Goal: Transaction & Acquisition: Purchase product/service

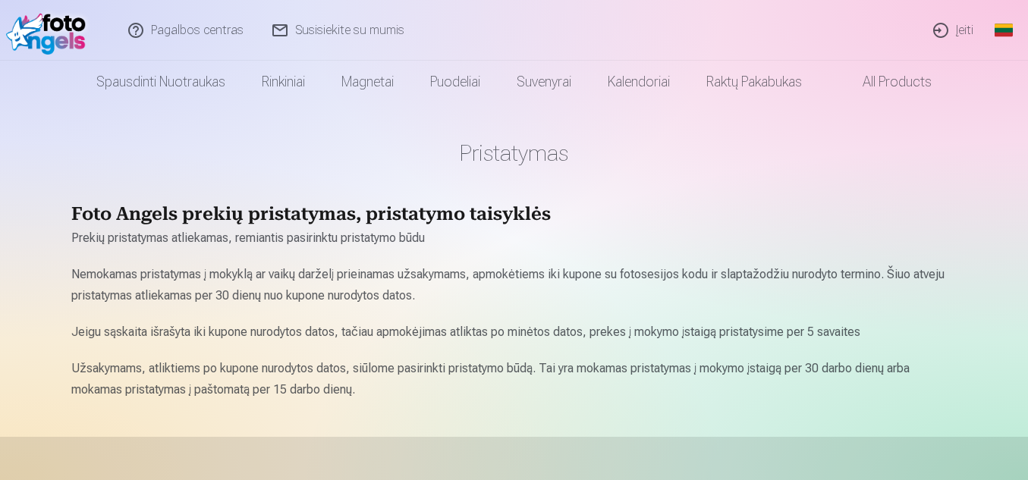
click at [954, 40] on link "Įeiti" at bounding box center [953, 30] width 69 height 61
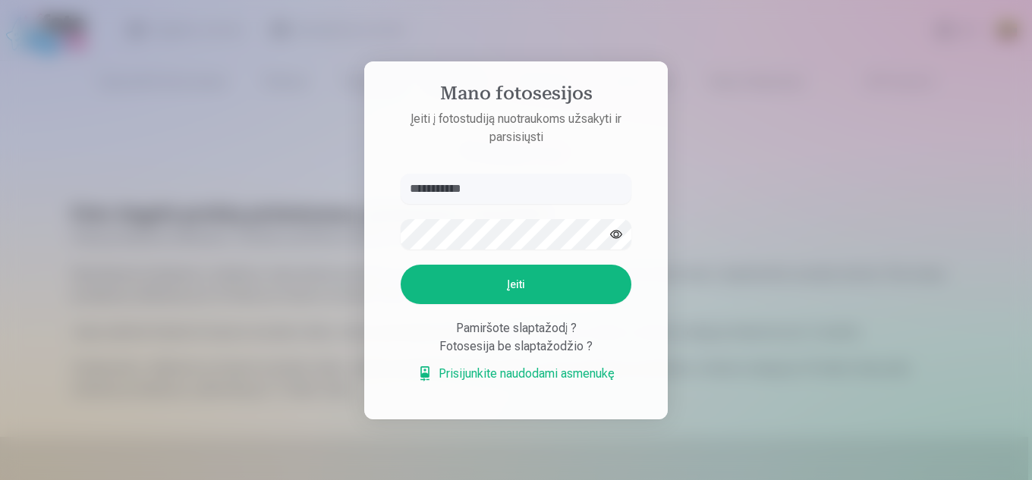
type input "**********"
click at [586, 284] on button "Įeiti" at bounding box center [516, 284] width 231 height 39
click at [611, 220] on button "button" at bounding box center [616, 234] width 29 height 29
click at [481, 284] on button "Įeiti" at bounding box center [516, 284] width 231 height 39
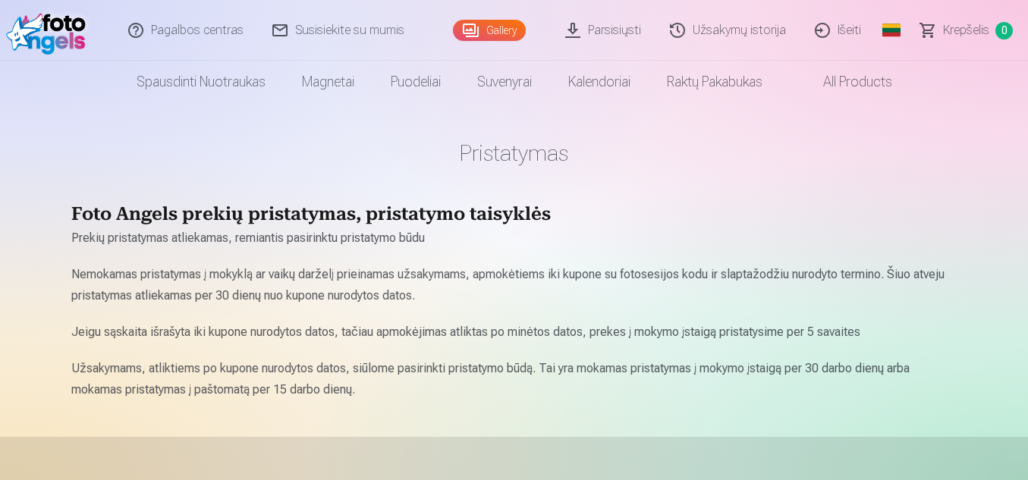
click at [596, 31] on link "Parsisiųsti" at bounding box center [604, 30] width 105 height 61
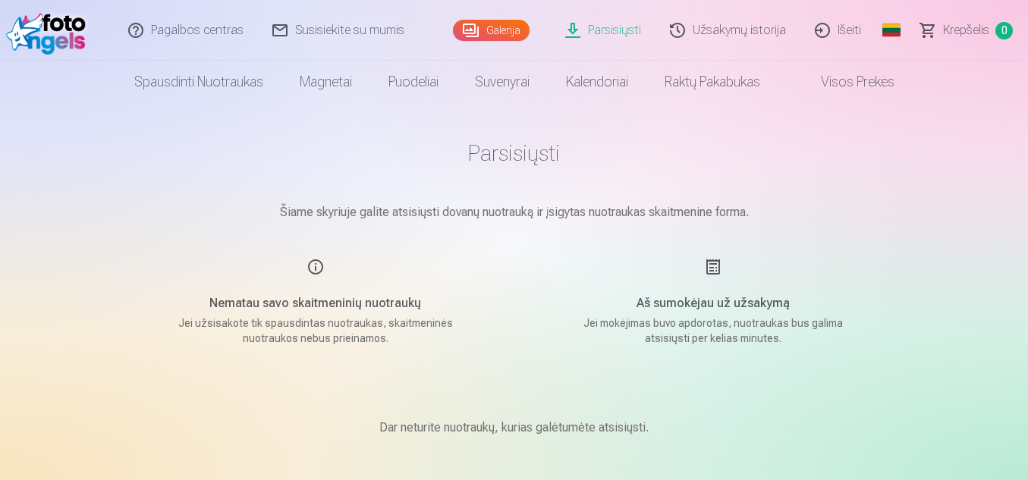
click at [740, 35] on link "Užsakymų istorija" at bounding box center [728, 30] width 145 height 61
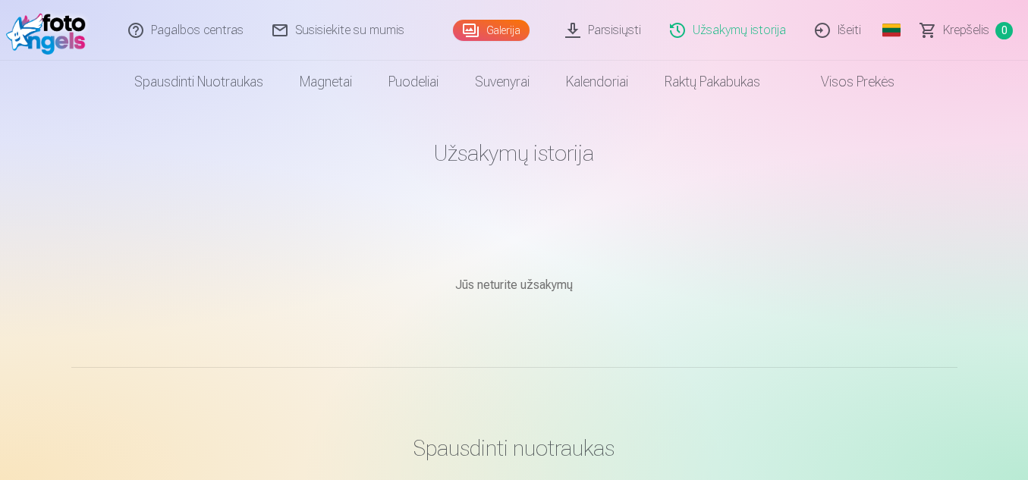
click at [838, 86] on link "Visos prekės" at bounding box center [845, 82] width 134 height 42
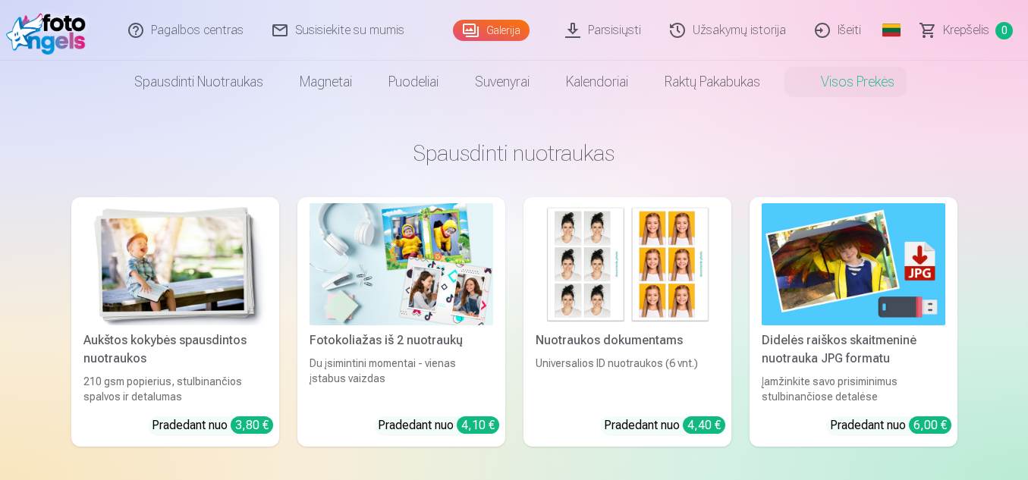
click at [695, 253] on img at bounding box center [628, 264] width 184 height 122
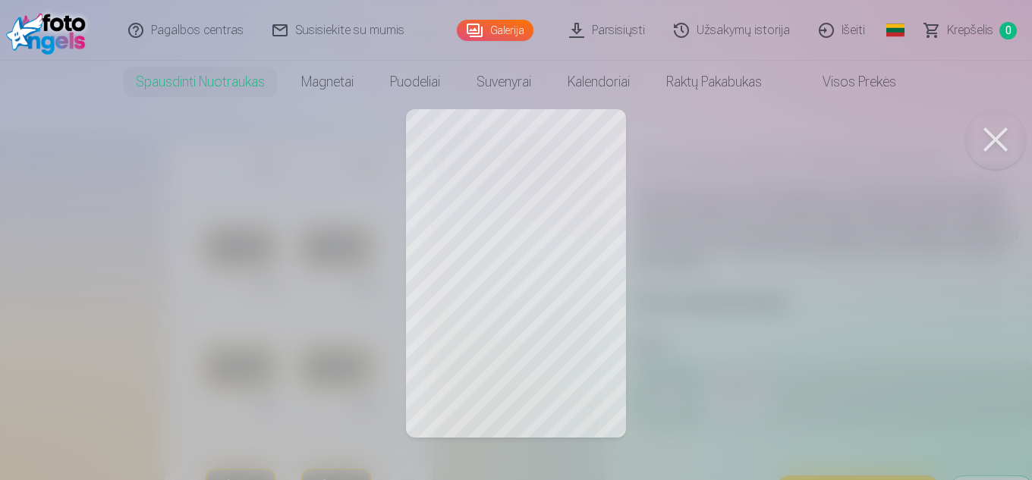
click at [982, 140] on button at bounding box center [995, 139] width 61 height 61
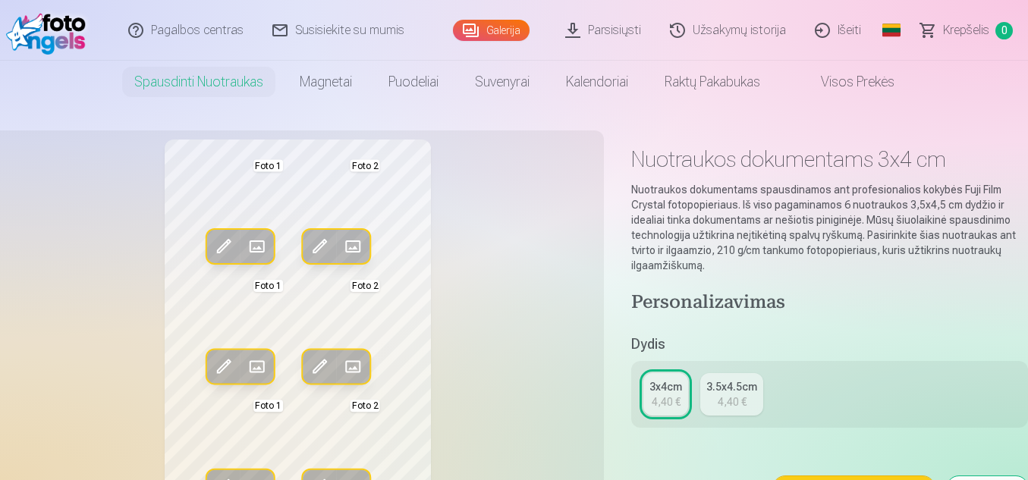
click at [718, 385] on div "3.5x4.5cm" at bounding box center [731, 386] width 51 height 15
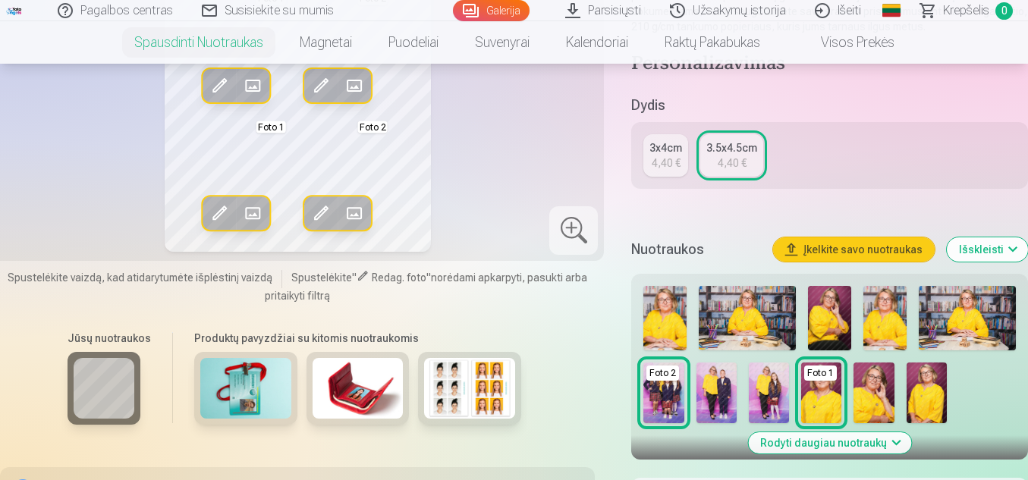
scroll to position [318, 0]
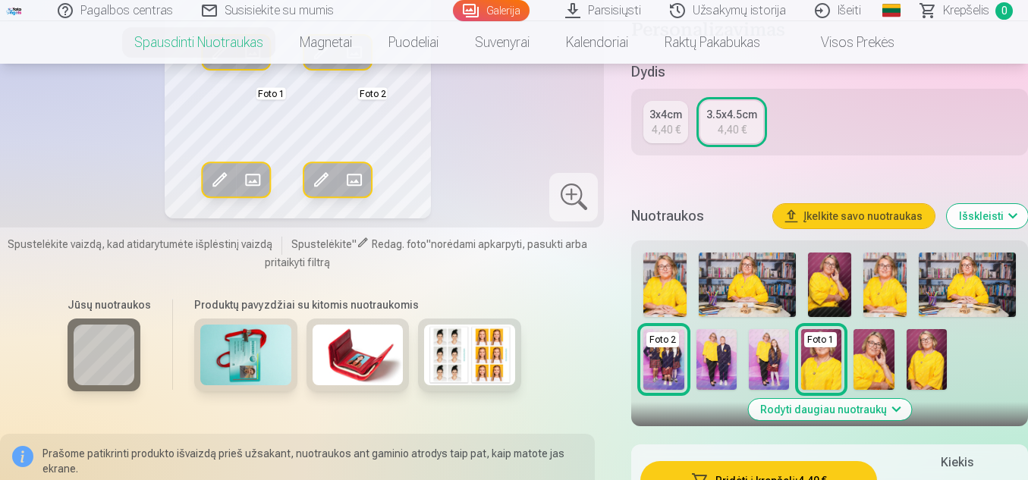
click at [662, 295] on img at bounding box center [664, 285] width 43 height 64
click at [872, 218] on button "Įkelkite savo nuotraukas" at bounding box center [854, 216] width 162 height 24
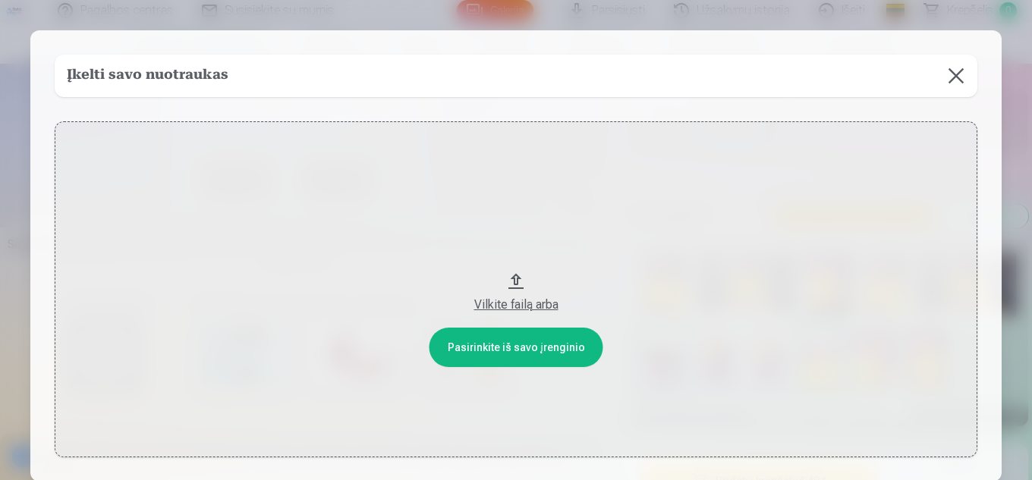
click at [949, 72] on button at bounding box center [956, 76] width 42 height 42
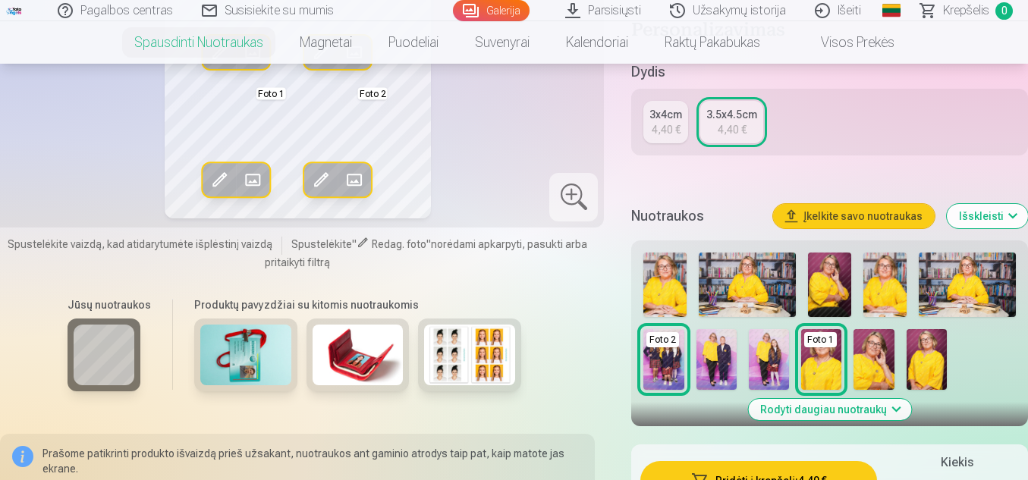
click at [896, 405] on button "Rodyti daugiau nuotraukų" at bounding box center [829, 409] width 163 height 21
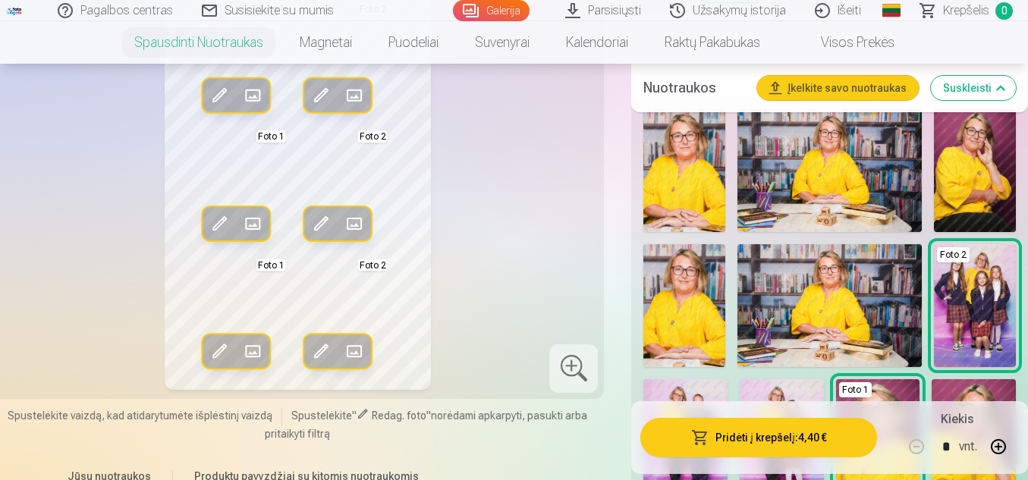
scroll to position [470, 0]
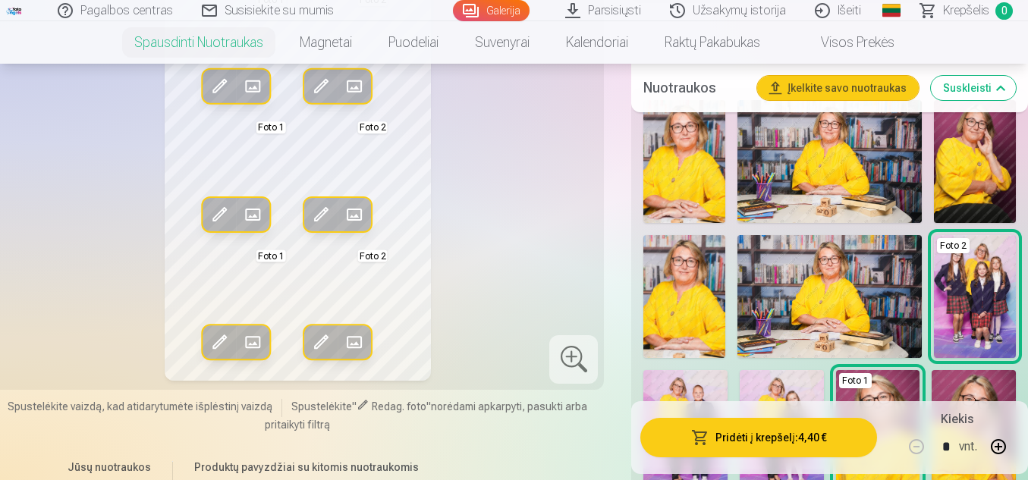
click at [662, 187] on img at bounding box center [684, 161] width 82 height 123
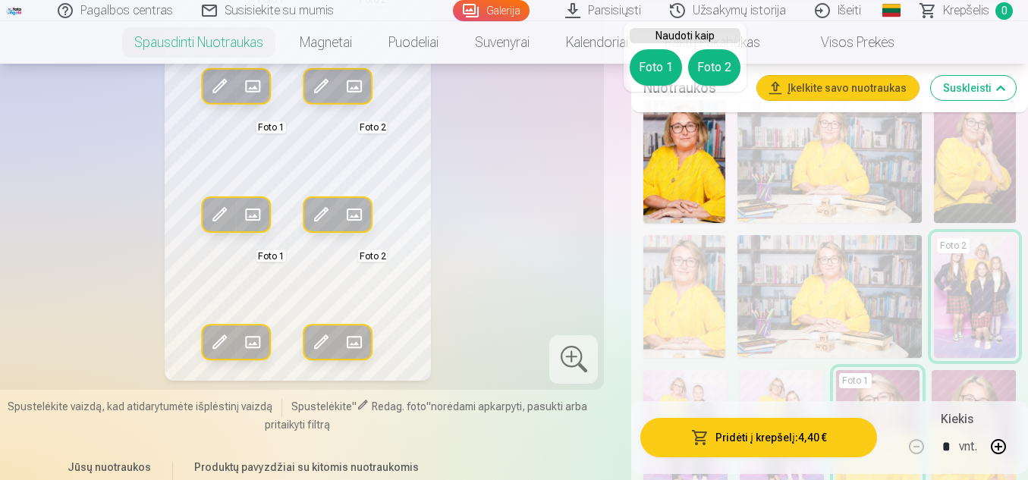
click at [569, 366] on div at bounding box center [573, 359] width 49 height 49
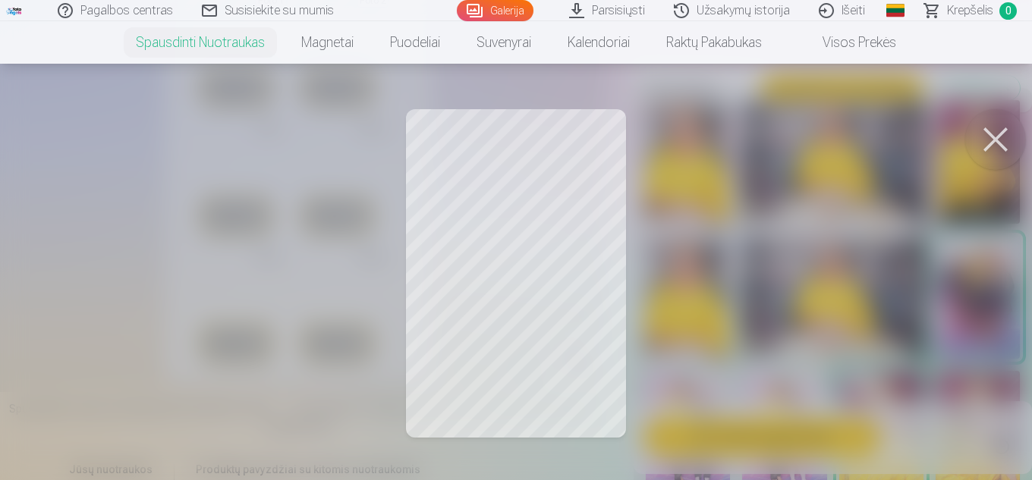
click at [595, 326] on div at bounding box center [516, 240] width 1032 height 480
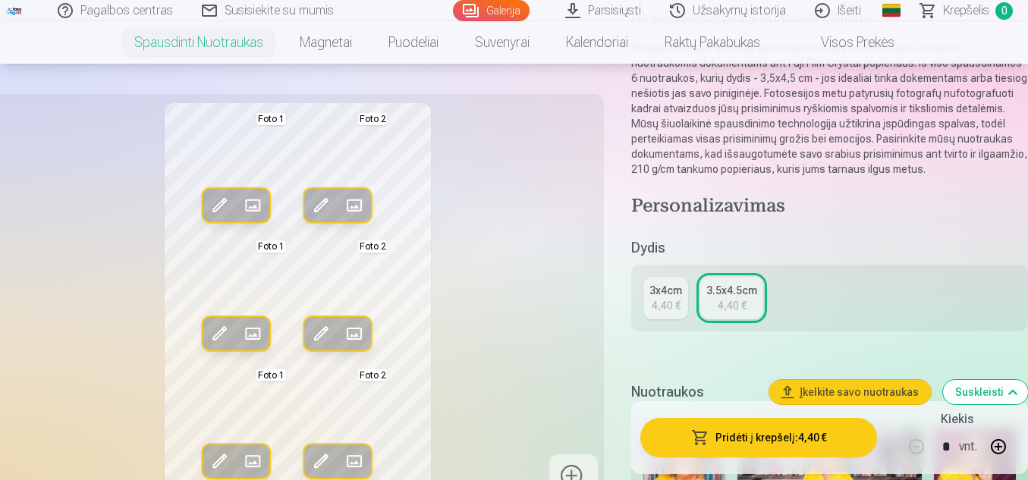
scroll to position [159, 0]
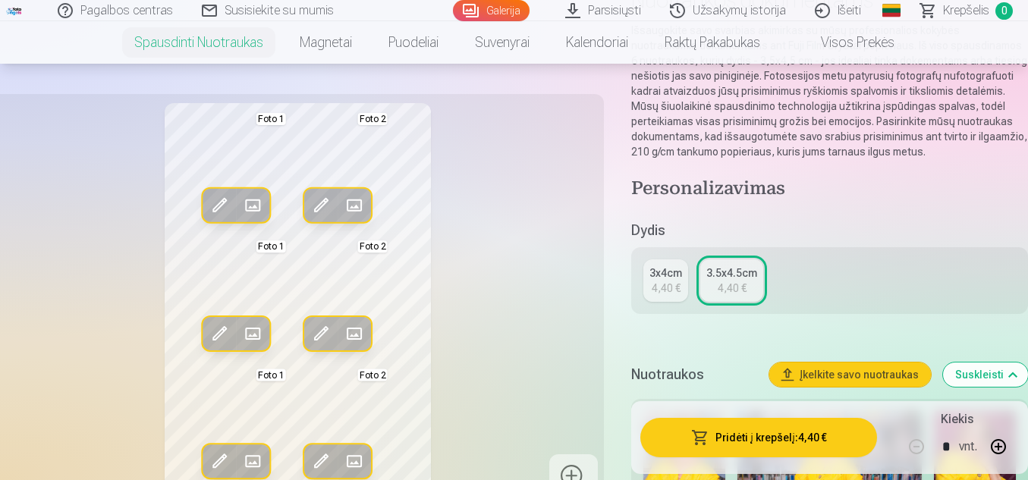
click at [665, 288] on div "4,40 €" at bounding box center [666, 288] width 29 height 15
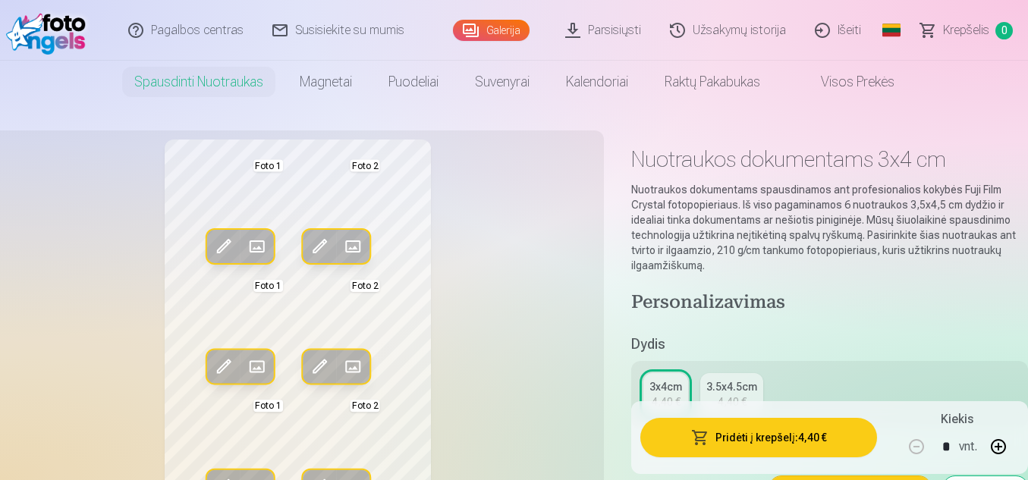
click at [733, 390] on div "3.5x4.5cm" at bounding box center [731, 386] width 51 height 15
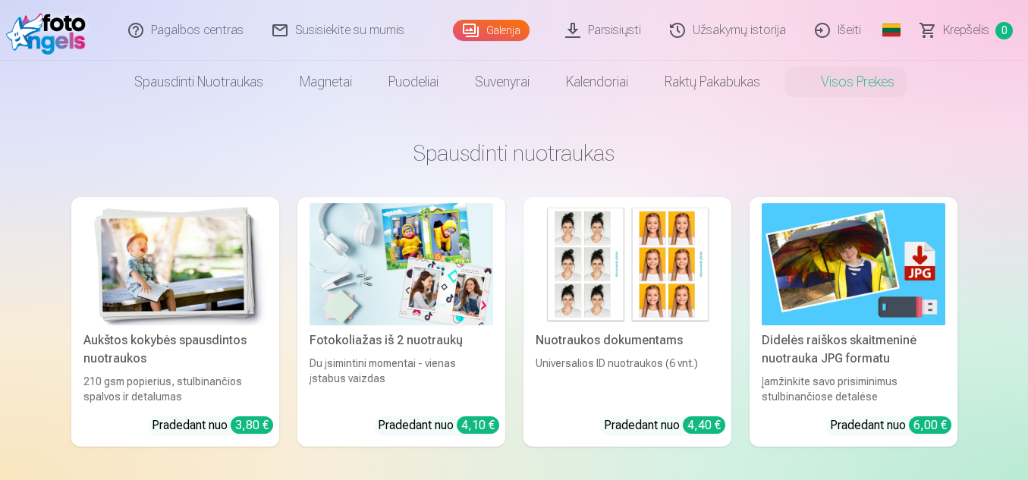
click at [182, 322] on img at bounding box center [175, 264] width 184 height 122
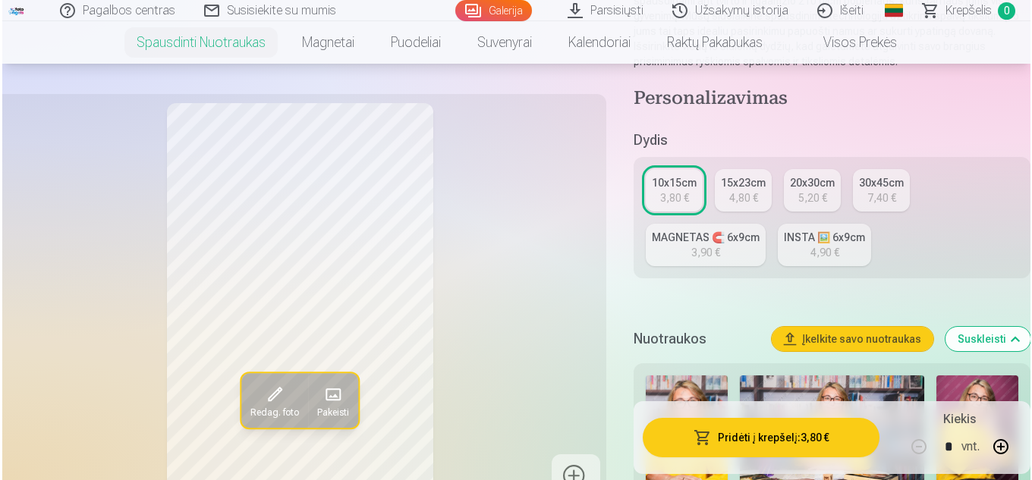
scroll to position [300, 0]
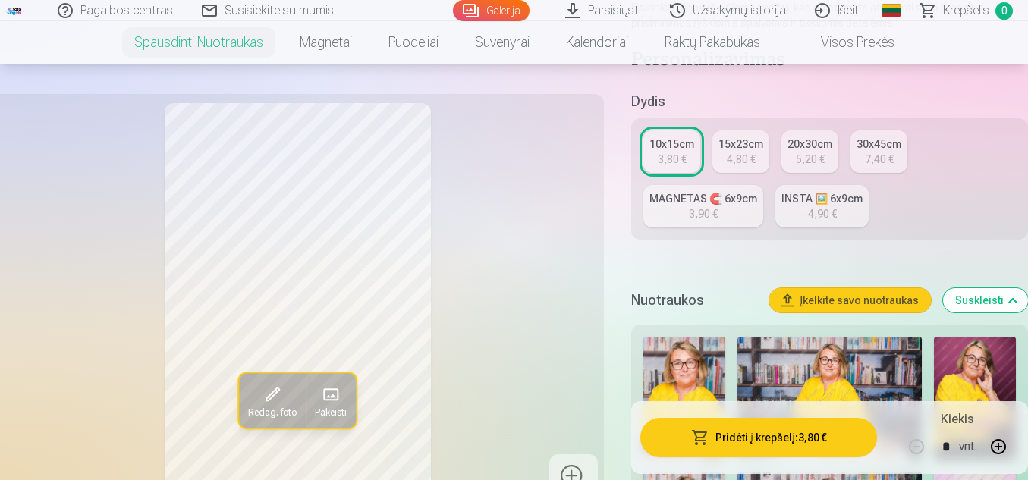
click at [288, 404] on button "Redag. foto" at bounding box center [272, 400] width 67 height 55
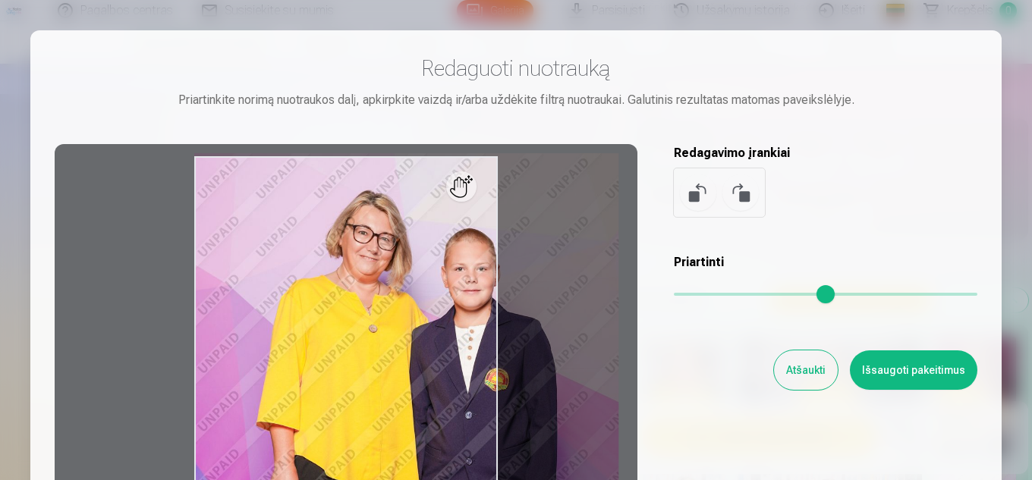
type input "*"
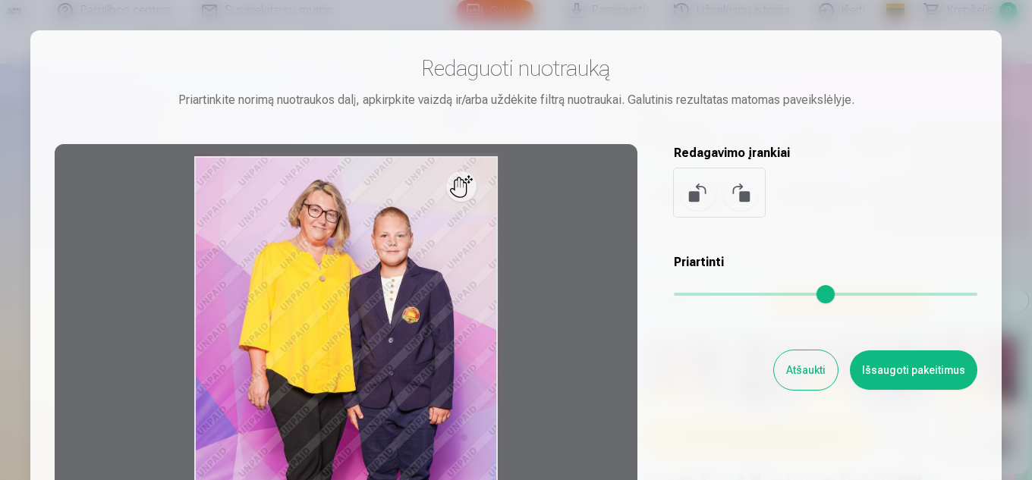
drag, startPoint x: 684, startPoint y: 297, endPoint x: 512, endPoint y: 317, distance: 173.4
click at [674, 296] on input "range" at bounding box center [825, 294] width 303 height 3
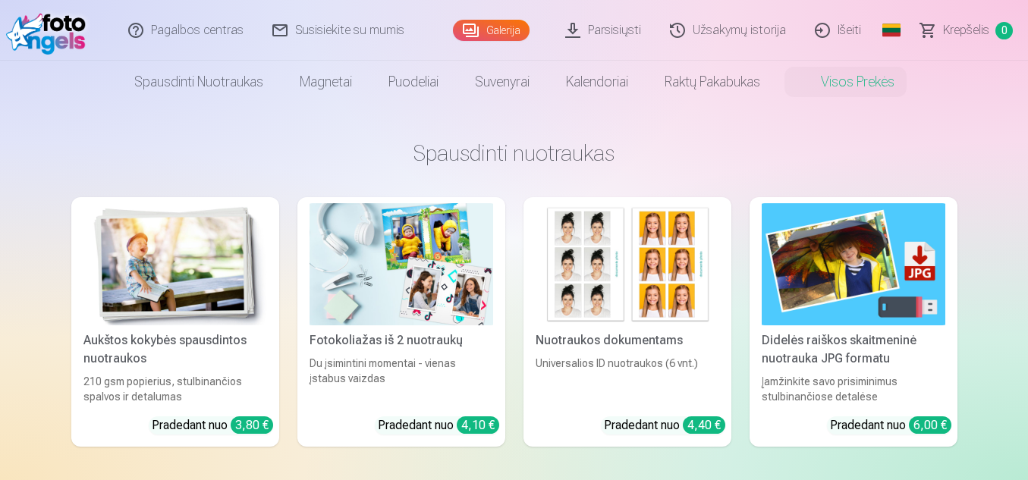
click at [118, 266] on img at bounding box center [175, 264] width 184 height 122
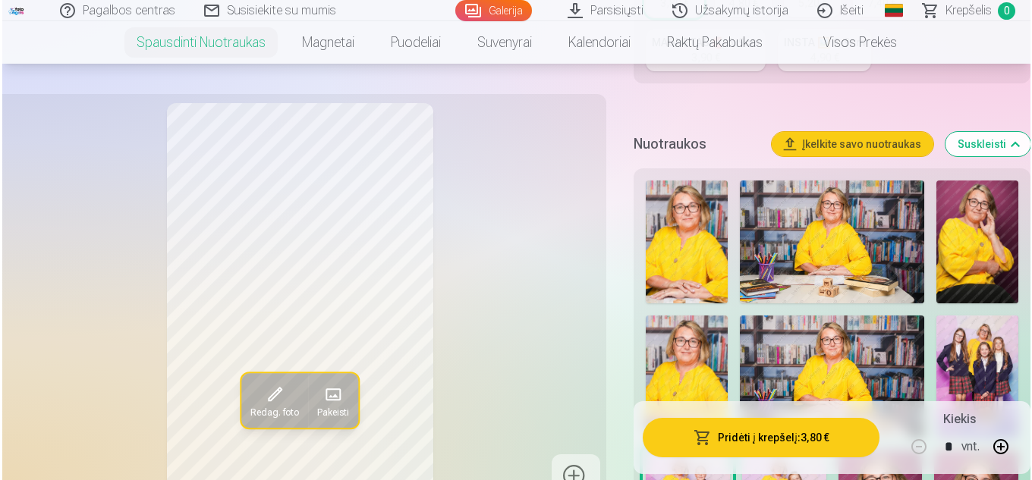
scroll to position [534, 0]
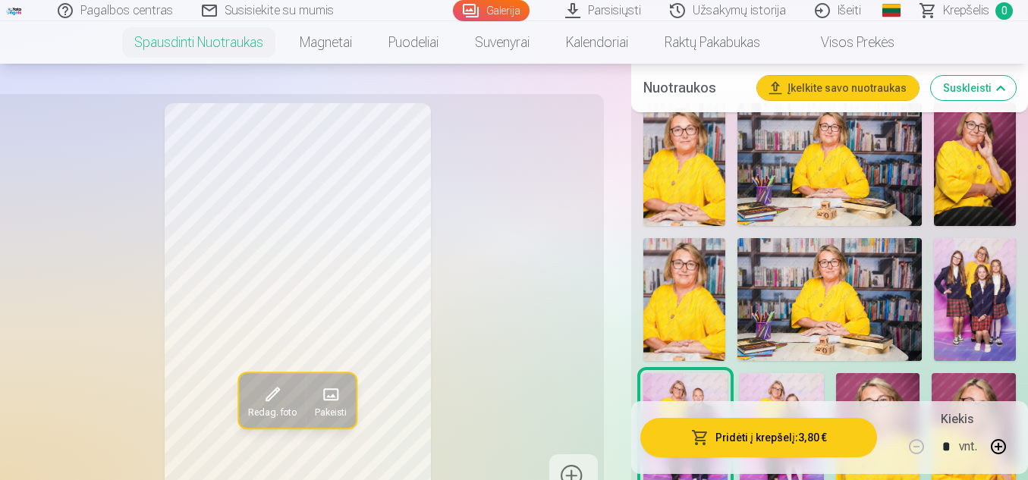
click at [694, 165] on img at bounding box center [684, 164] width 82 height 123
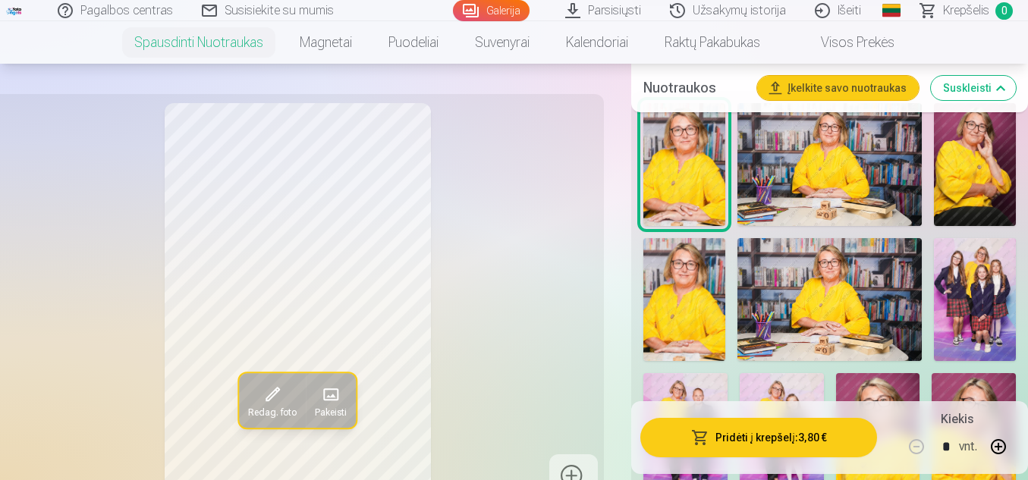
click at [275, 394] on span at bounding box center [272, 394] width 24 height 24
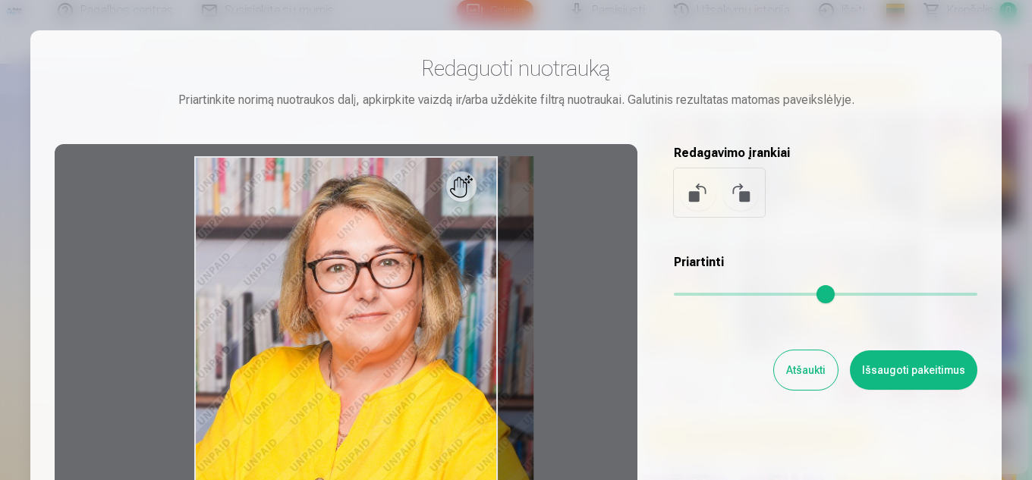
drag, startPoint x: 676, startPoint y: 293, endPoint x: 1031, endPoint y: 182, distance: 371.9
click at [733, 296] on input "range" at bounding box center [825, 294] width 303 height 3
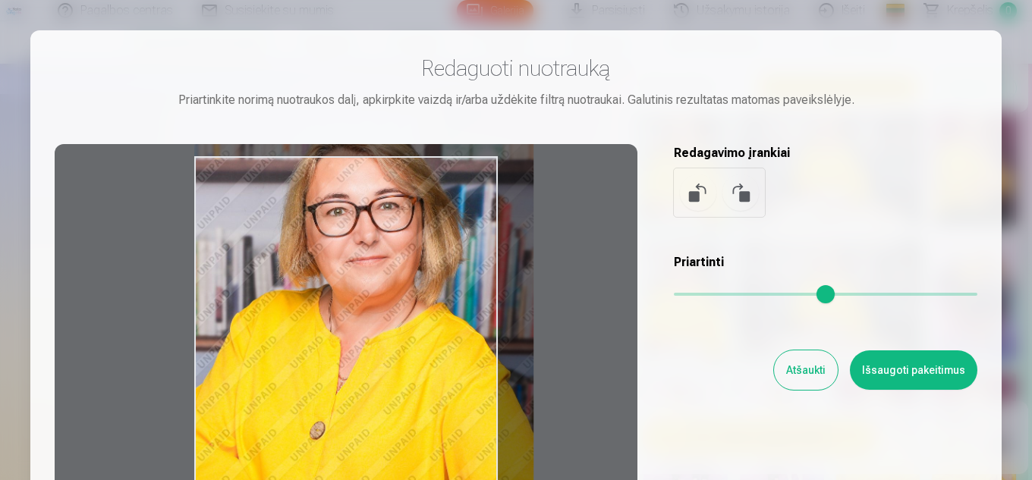
drag, startPoint x: 520, startPoint y: 314, endPoint x: 531, endPoint y: 151, distance: 163.5
click at [531, 151] on div at bounding box center [346, 382] width 583 height 476
type input "****"
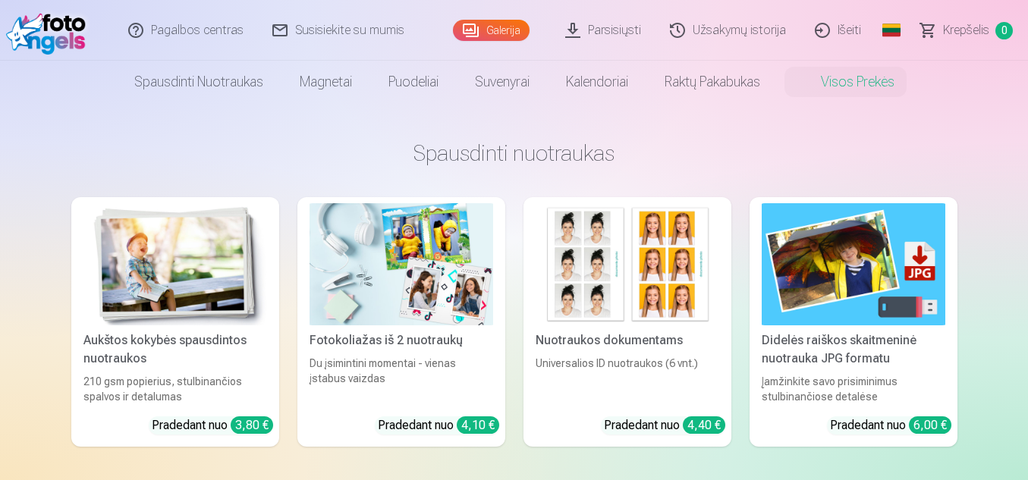
click at [191, 291] on img at bounding box center [175, 264] width 184 height 122
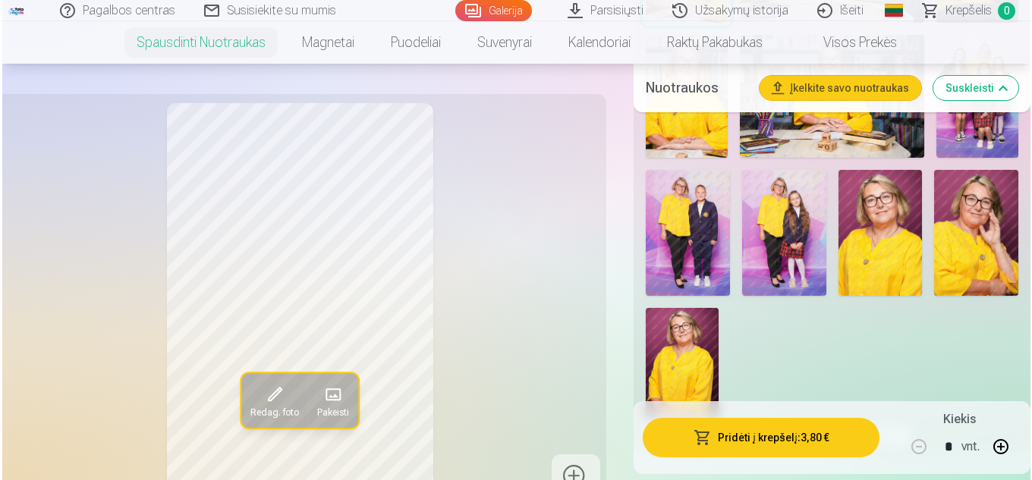
scroll to position [553, 0]
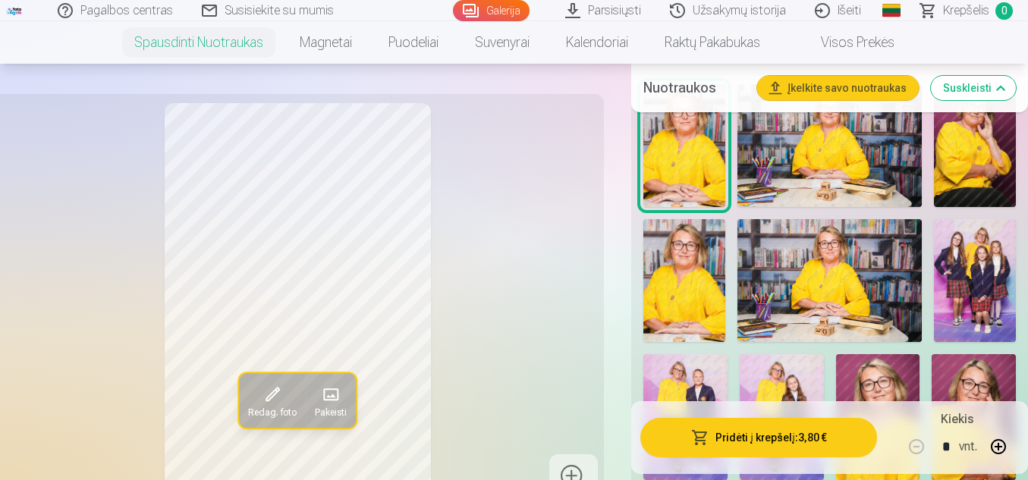
click at [893, 170] on img at bounding box center [829, 145] width 184 height 123
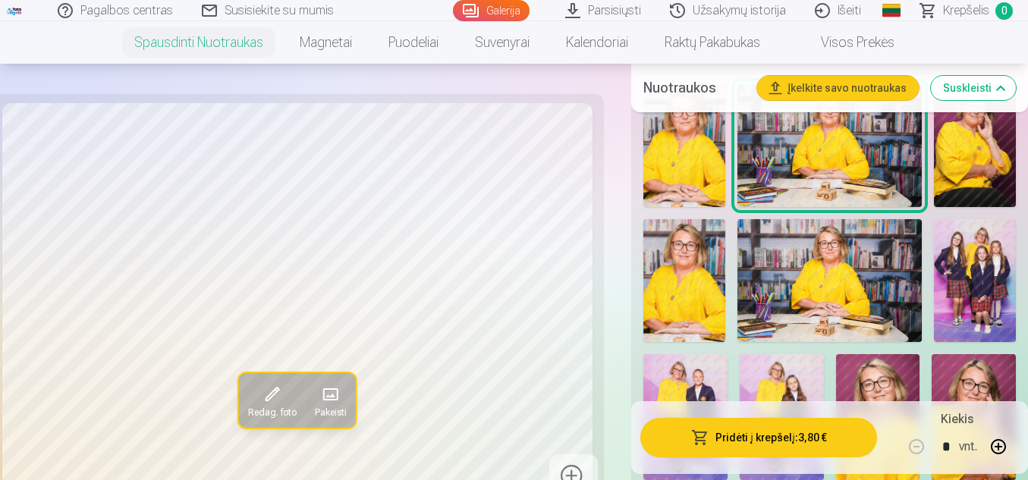
click at [820, 288] on img at bounding box center [829, 280] width 184 height 123
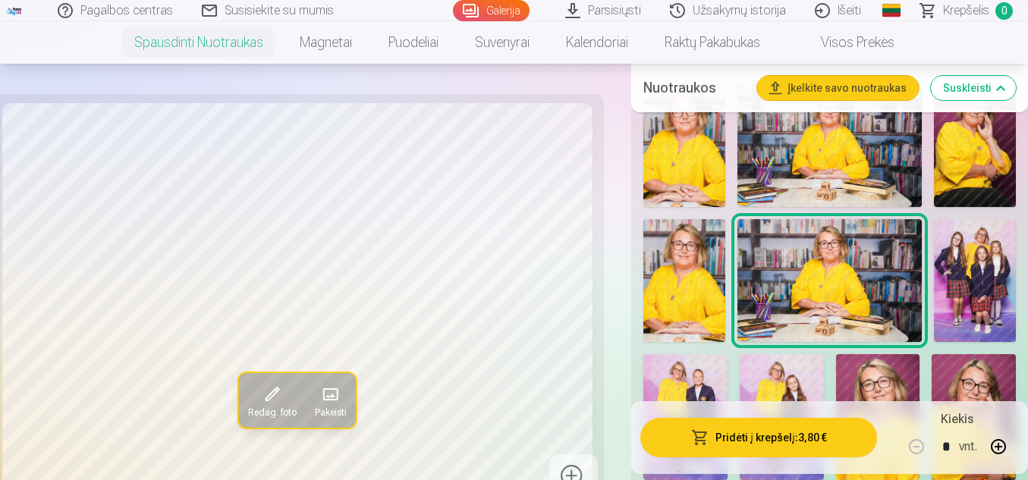
click at [687, 285] on img at bounding box center [684, 280] width 82 height 123
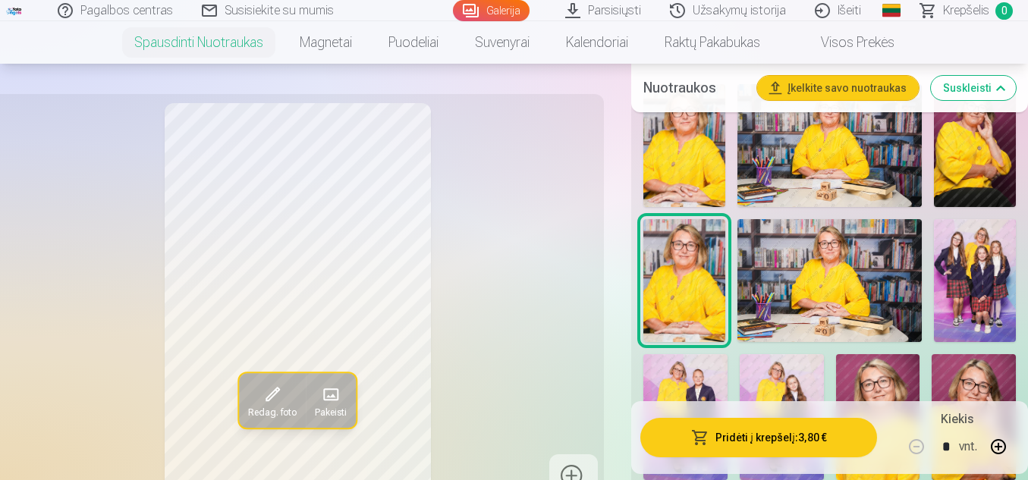
click at [985, 164] on img at bounding box center [975, 145] width 82 height 123
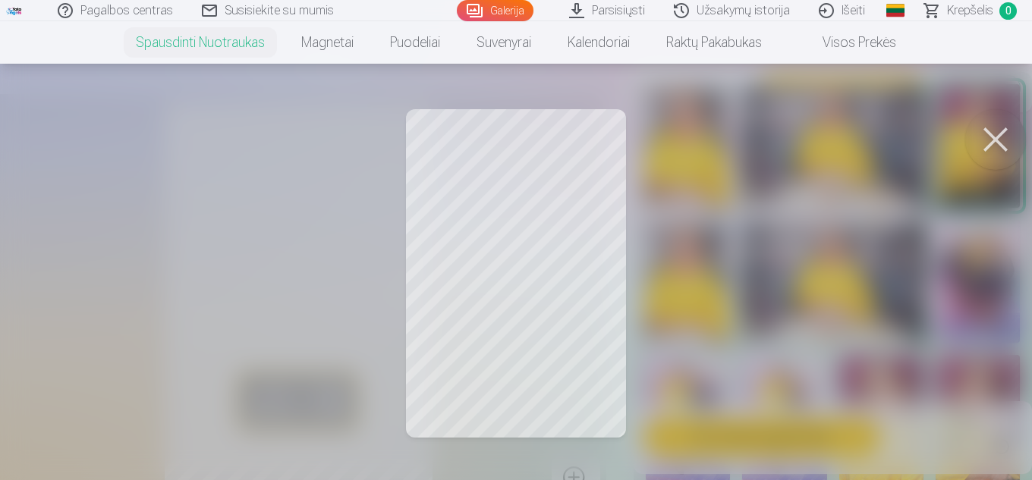
click at [994, 141] on button at bounding box center [995, 139] width 61 height 61
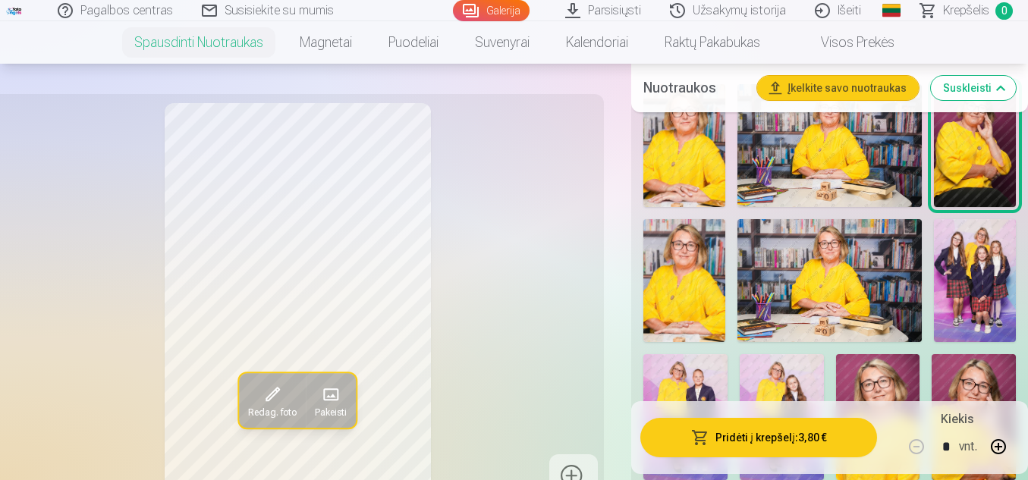
click at [273, 403] on span at bounding box center [272, 394] width 24 height 24
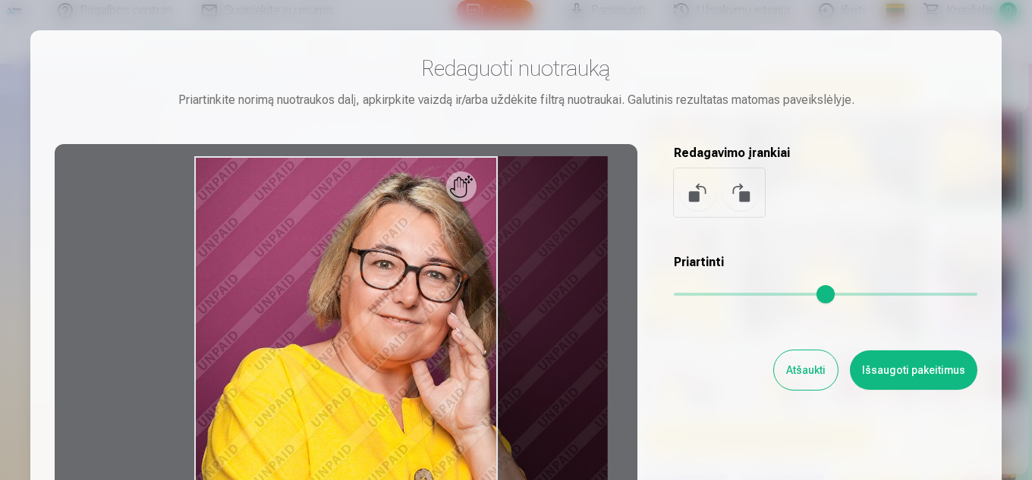
drag, startPoint x: 677, startPoint y: 297, endPoint x: 785, endPoint y: 296, distance: 108.5
click at [785, 296] on input "range" at bounding box center [825, 294] width 303 height 3
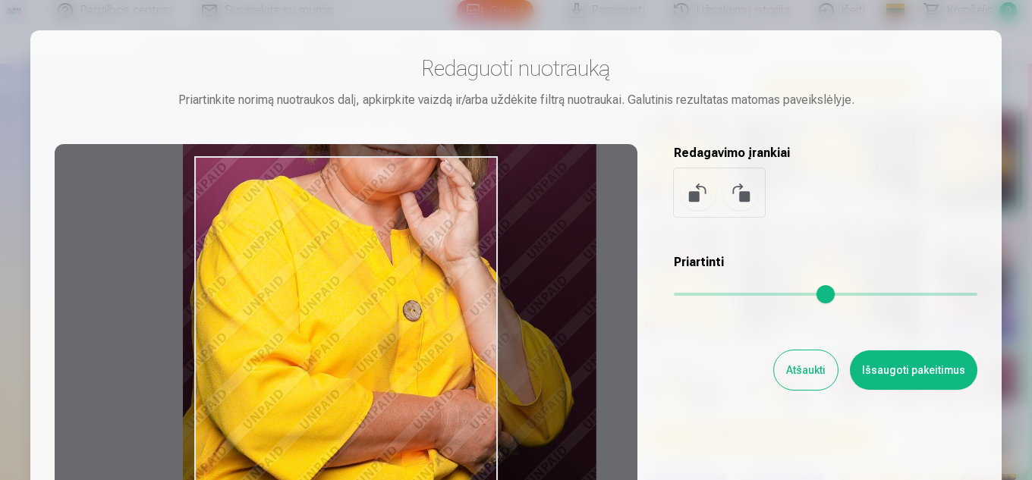
type input "****"
drag, startPoint x: 470, startPoint y: 321, endPoint x: 457, endPoint y: 102, distance: 219.6
click at [457, 102] on div "Redaguoti nuotrauką Priartinkite norimą nuotraukos dalį, apkirpkite vaizdą ir/a…" at bounding box center [516, 338] width 922 height 566
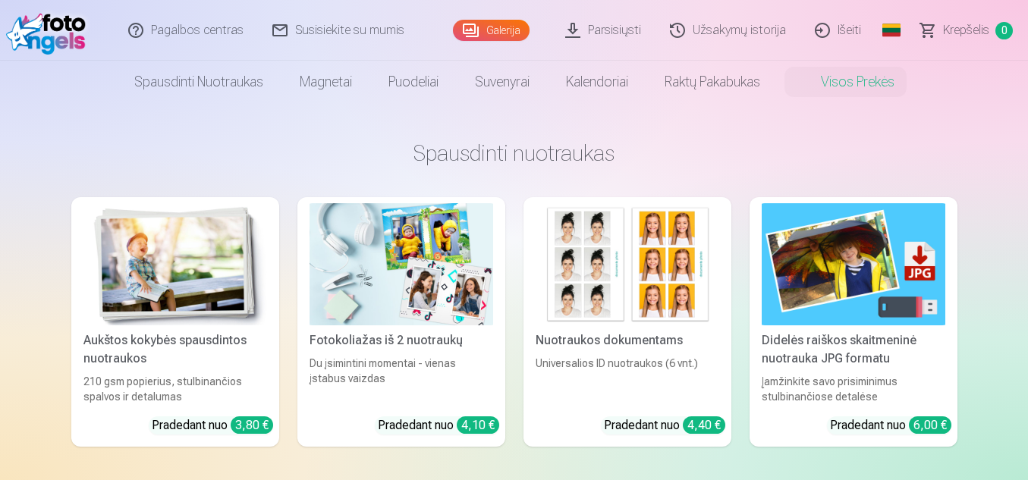
drag, startPoint x: 179, startPoint y: 291, endPoint x: 188, endPoint y: 292, distance: 9.2
click at [180, 291] on img at bounding box center [175, 264] width 184 height 122
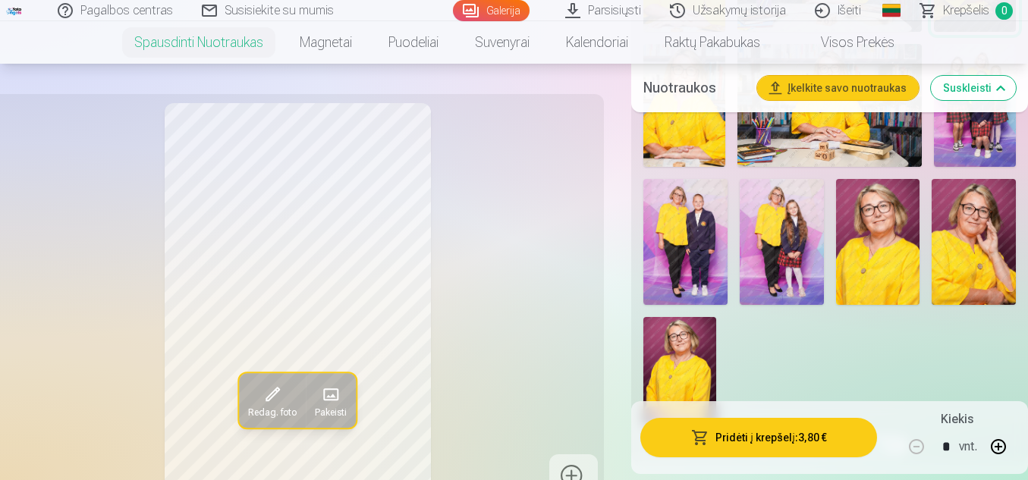
scroll to position [611, 0]
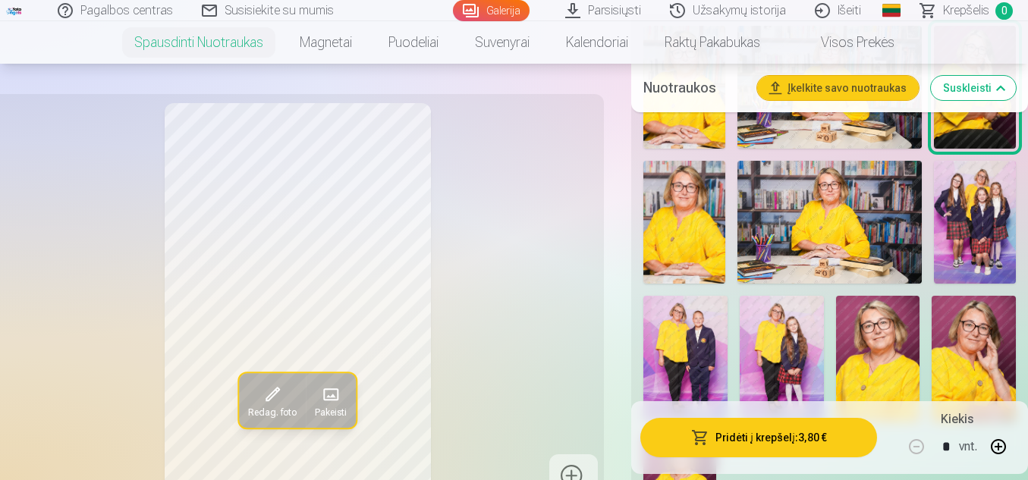
click at [982, 185] on img at bounding box center [975, 222] width 82 height 123
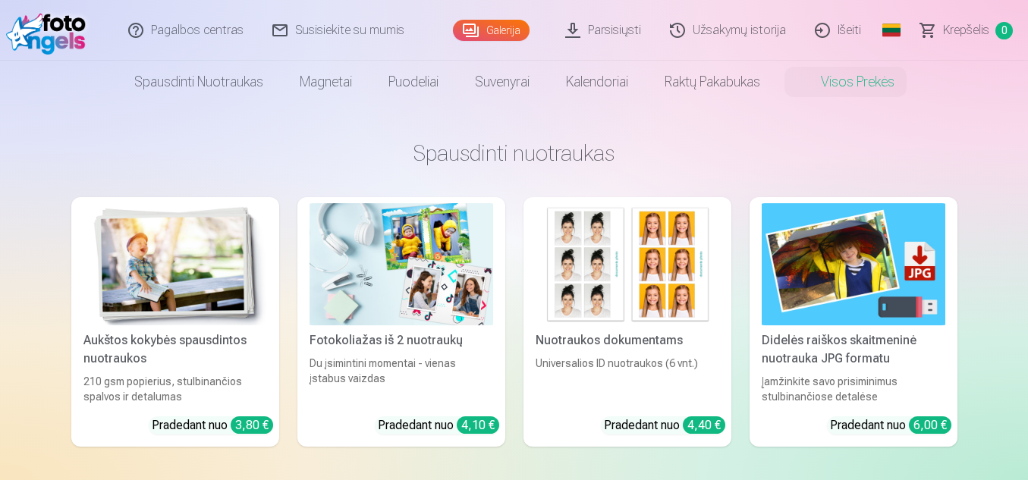
click at [144, 305] on img at bounding box center [175, 264] width 184 height 122
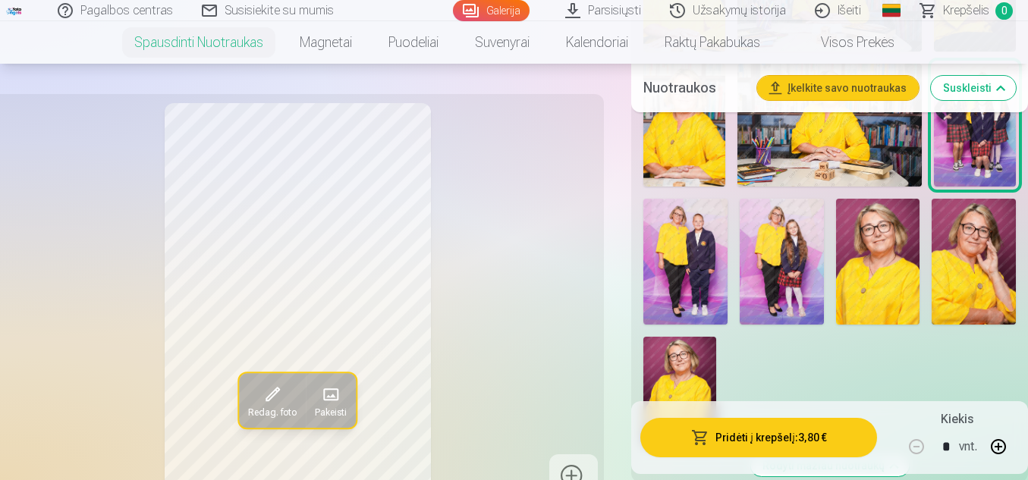
scroll to position [796, 0]
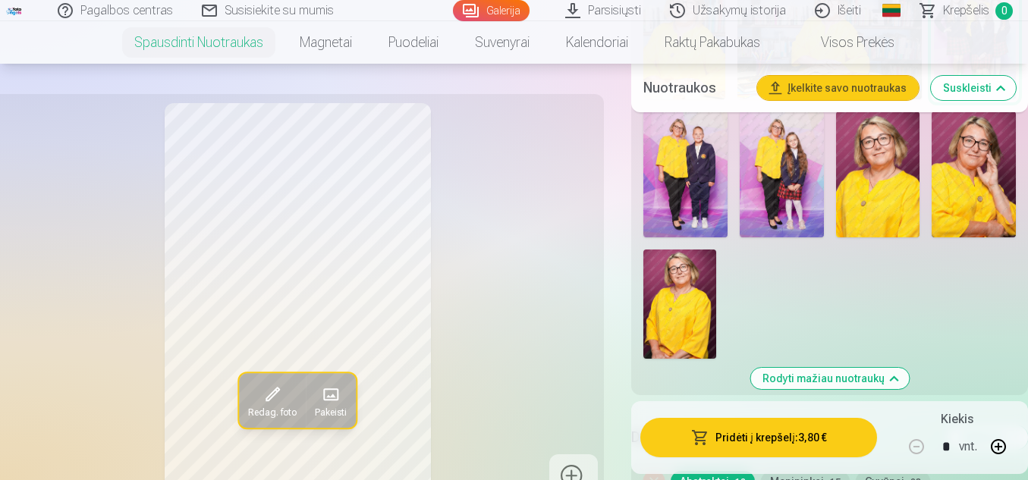
click at [662, 327] on img at bounding box center [679, 304] width 73 height 109
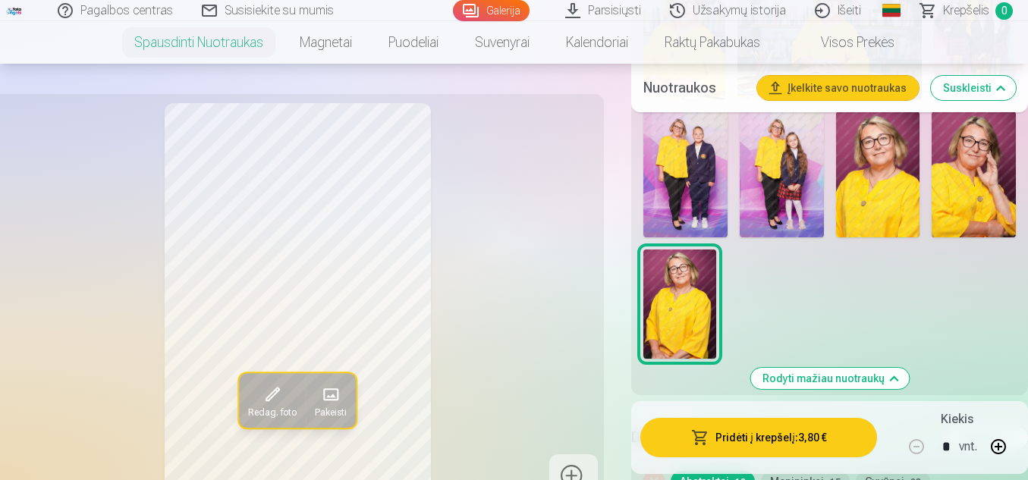
click at [892, 203] on img at bounding box center [878, 175] width 84 height 126
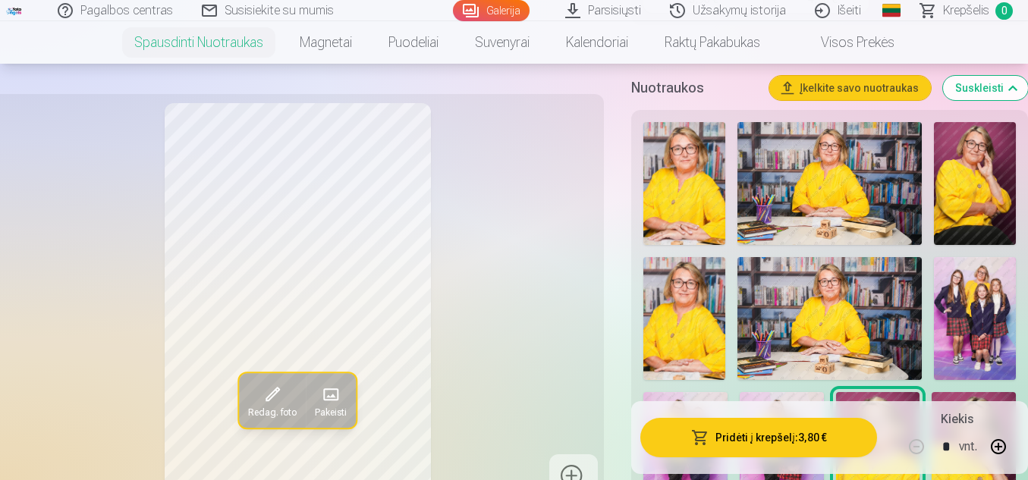
scroll to position [427, 0]
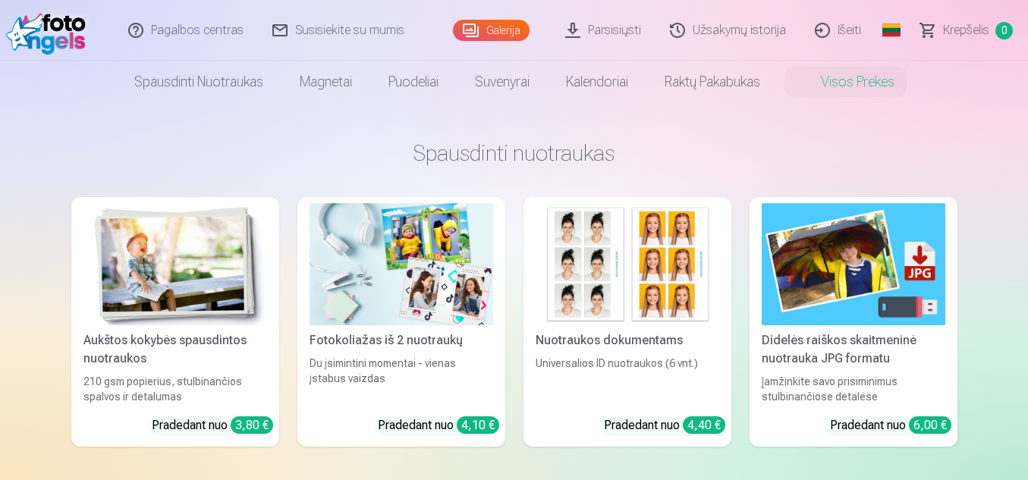
click at [191, 320] on img at bounding box center [175, 264] width 184 height 122
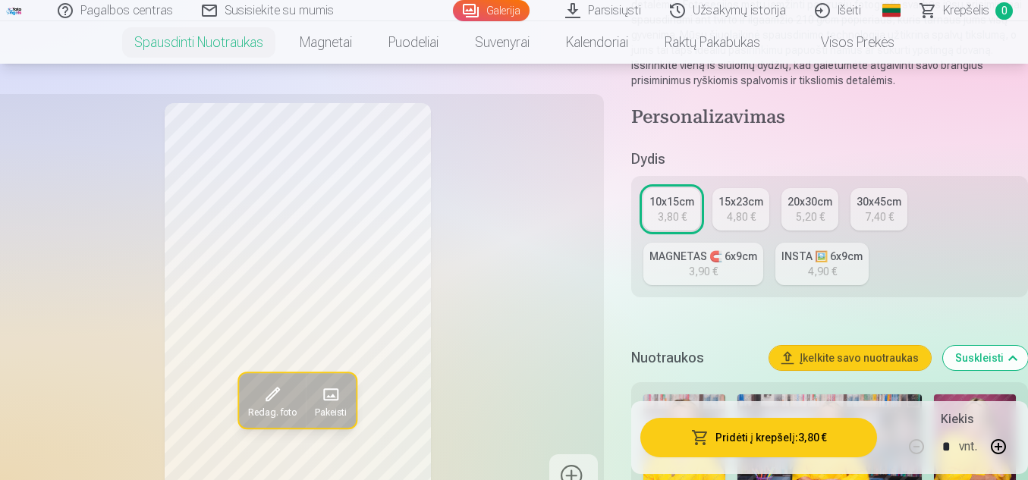
scroll to position [281, 0]
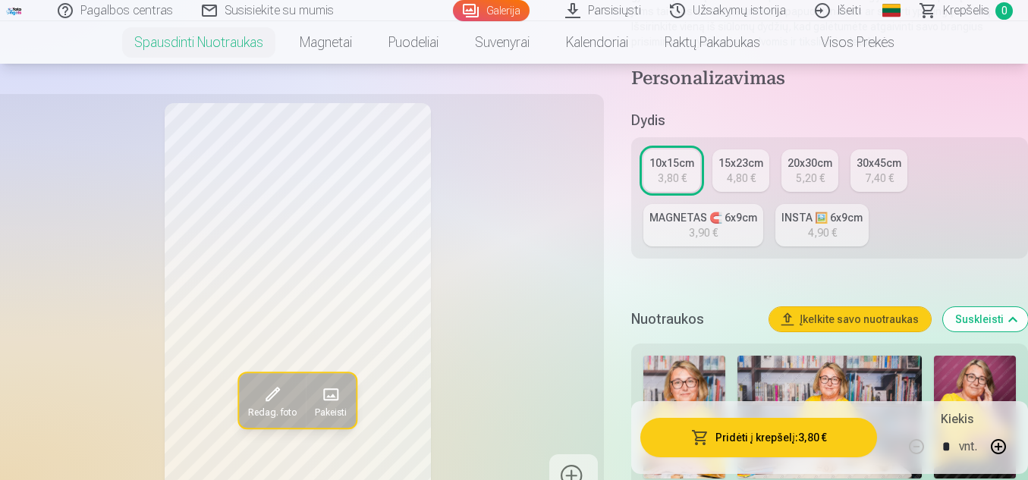
click at [872, 174] on div "7,40 €" at bounding box center [879, 178] width 29 height 15
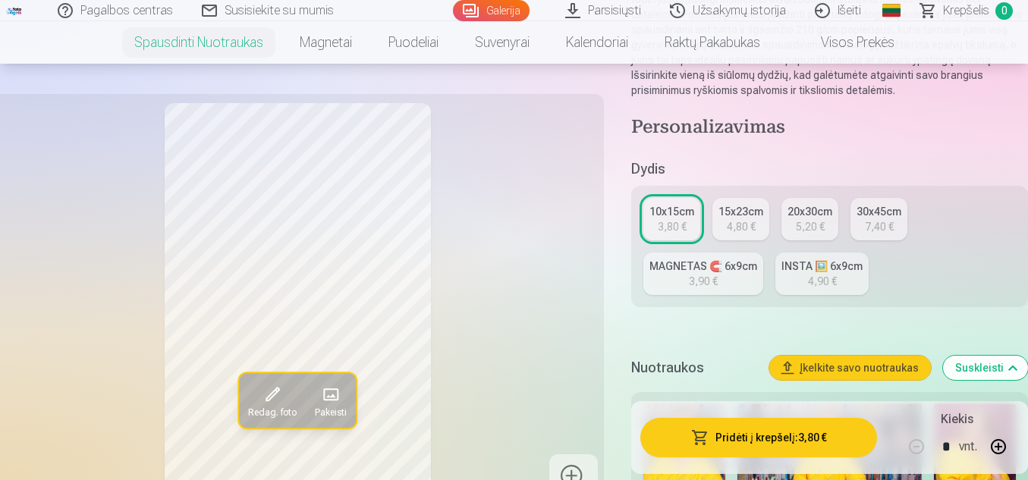
scroll to position [300, 0]
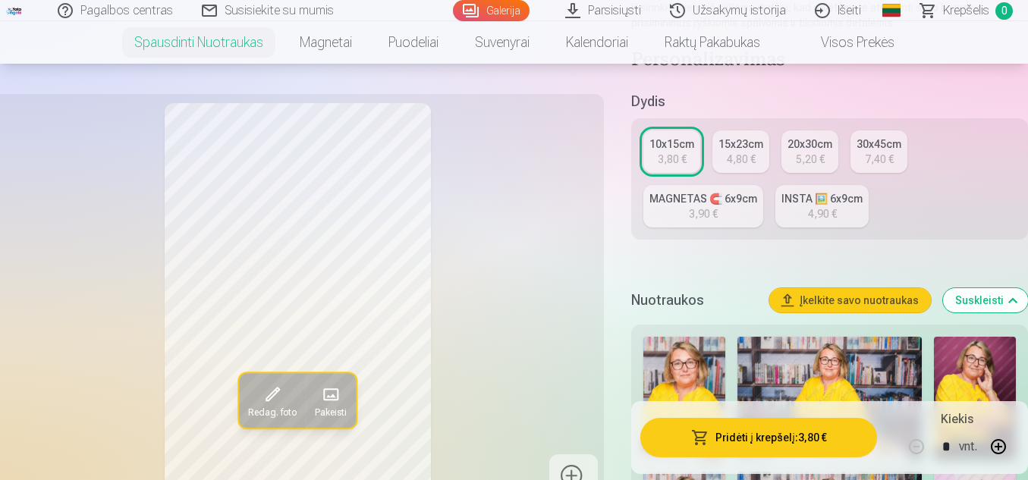
click at [848, 204] on div "INSTA 🖼️ 6x9cm" at bounding box center [821, 198] width 81 height 15
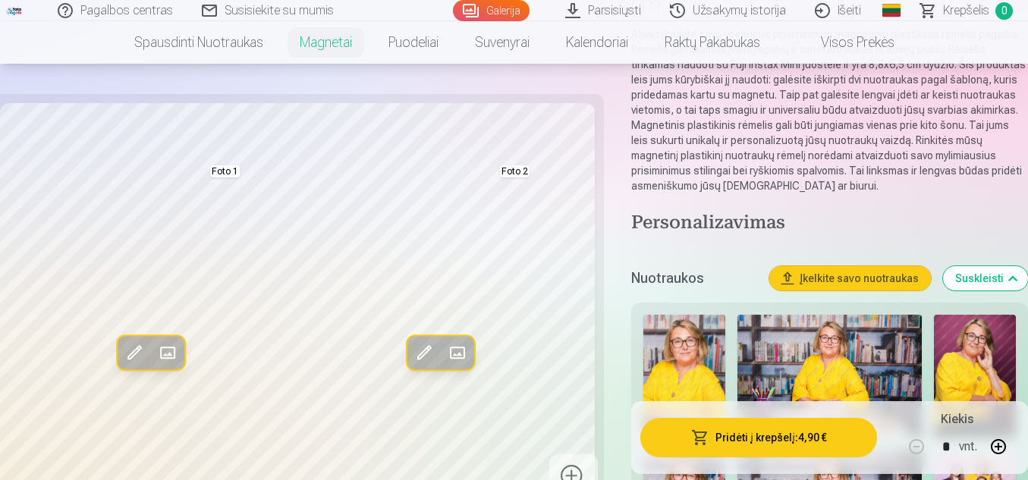
scroll to position [156, 0]
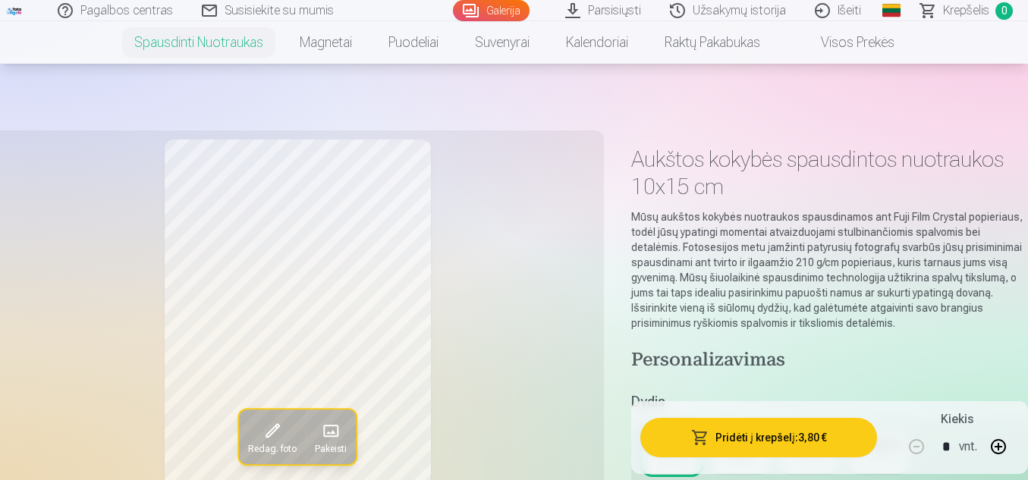
scroll to position [330, 0]
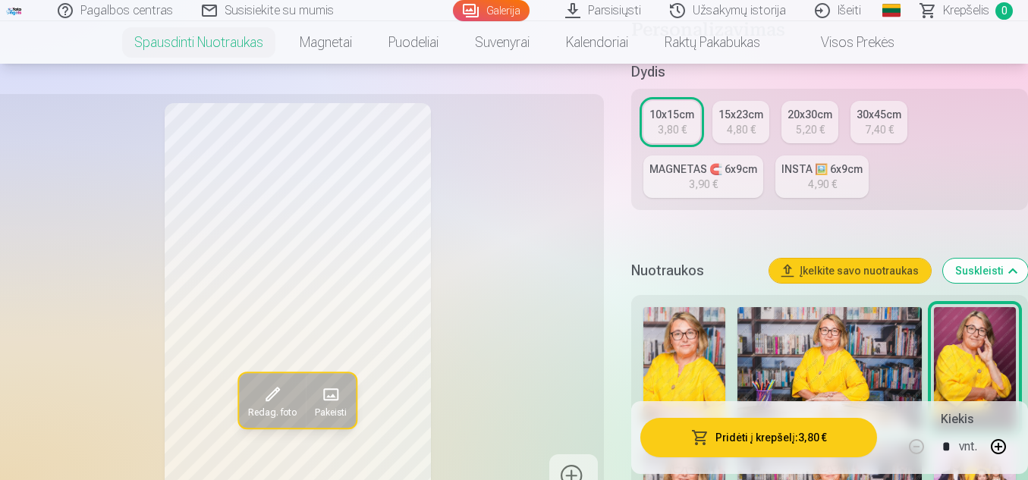
click at [803, 131] on div "5,20 €" at bounding box center [810, 129] width 29 height 15
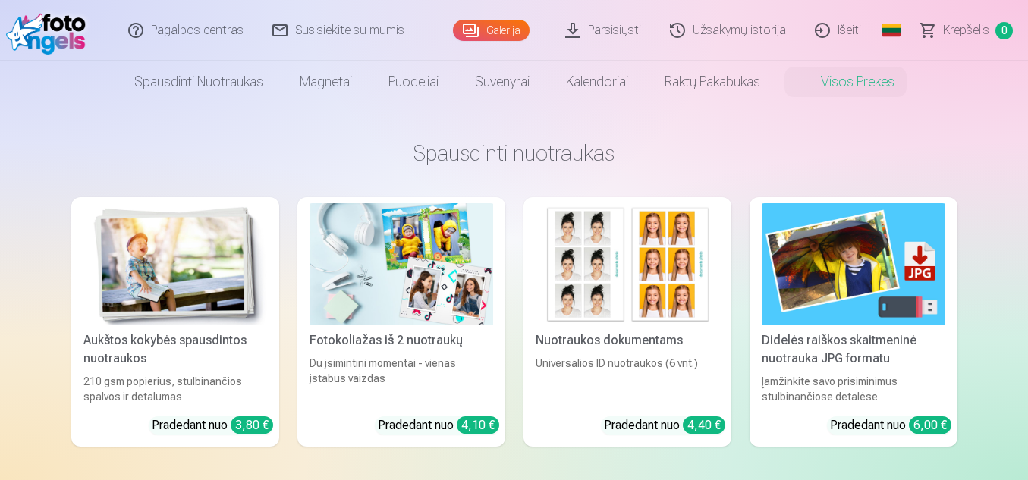
click at [149, 280] on img at bounding box center [175, 264] width 184 height 122
click at [239, 325] on img at bounding box center [175, 264] width 184 height 122
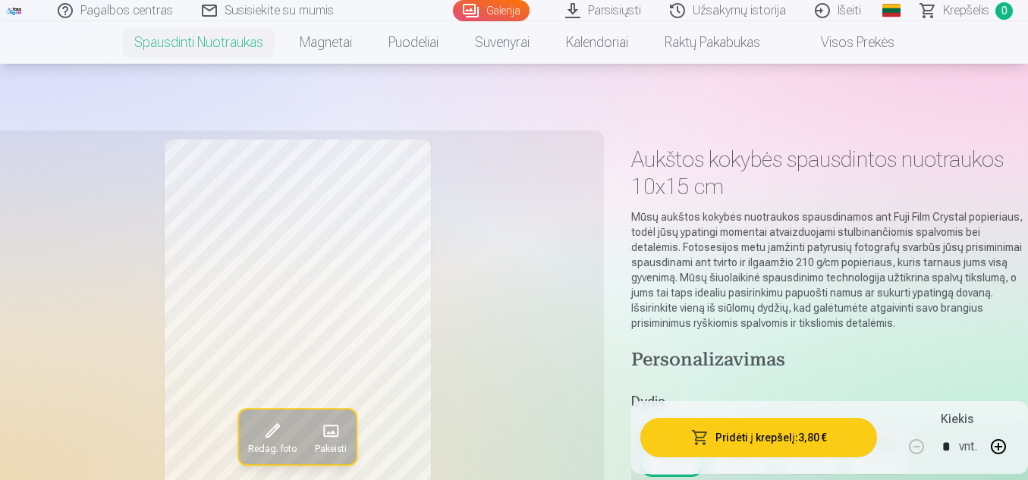
scroll to position [330, 0]
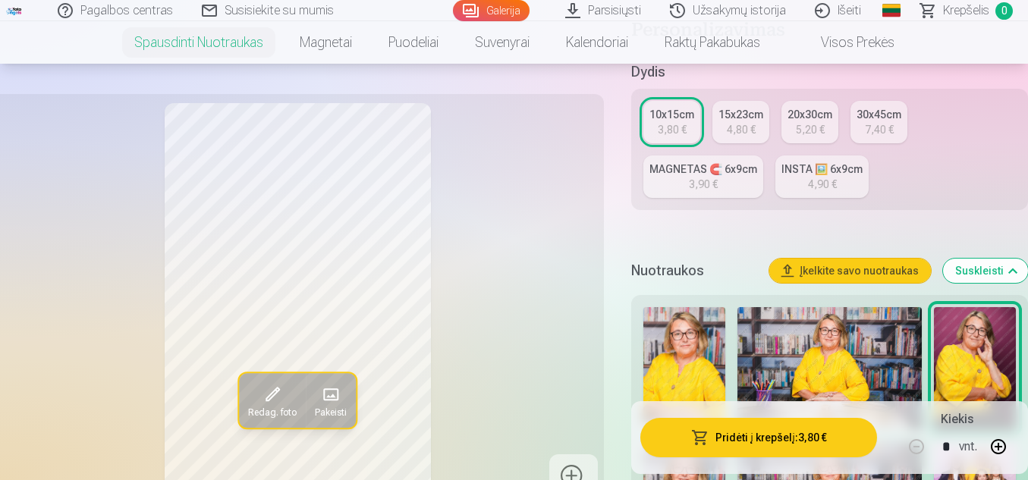
click at [826, 140] on link "20x30cm 5,20 €" at bounding box center [809, 122] width 57 height 42
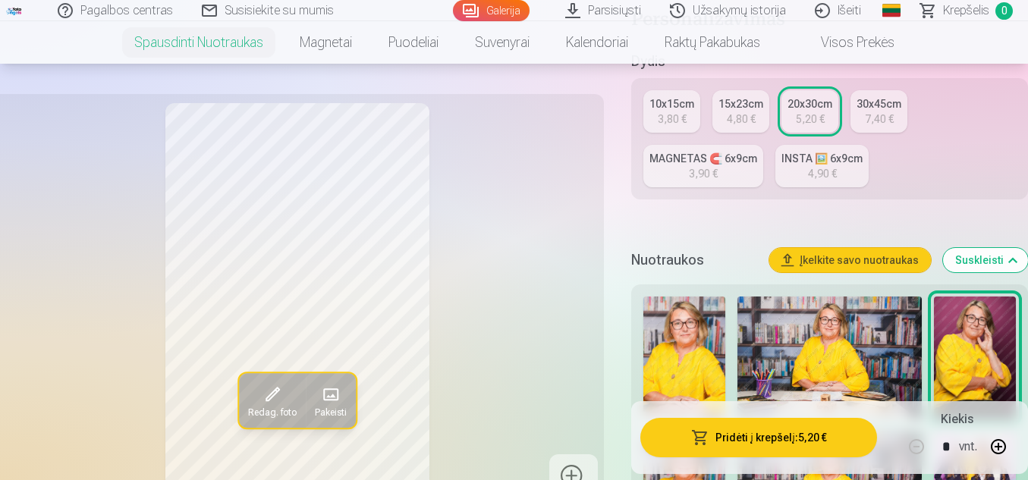
scroll to position [369, 0]
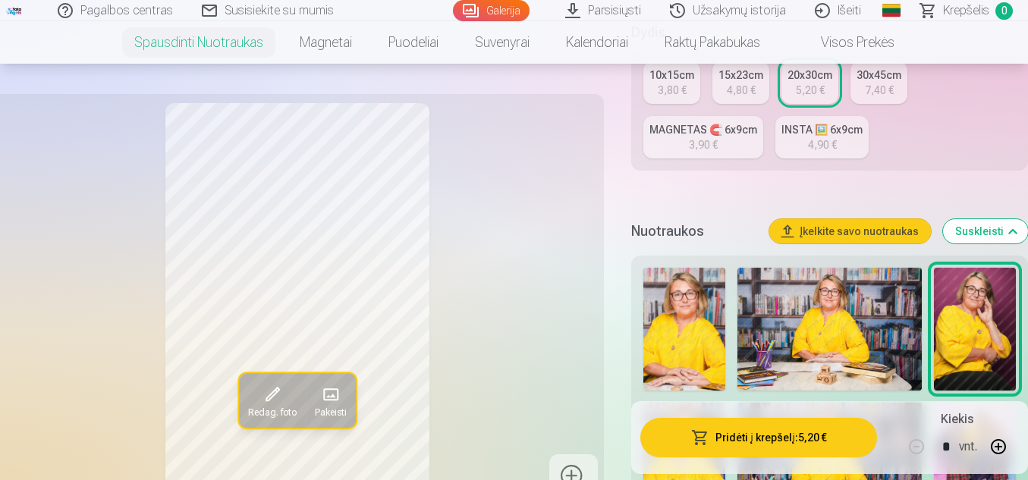
click at [719, 278] on img at bounding box center [684, 329] width 82 height 123
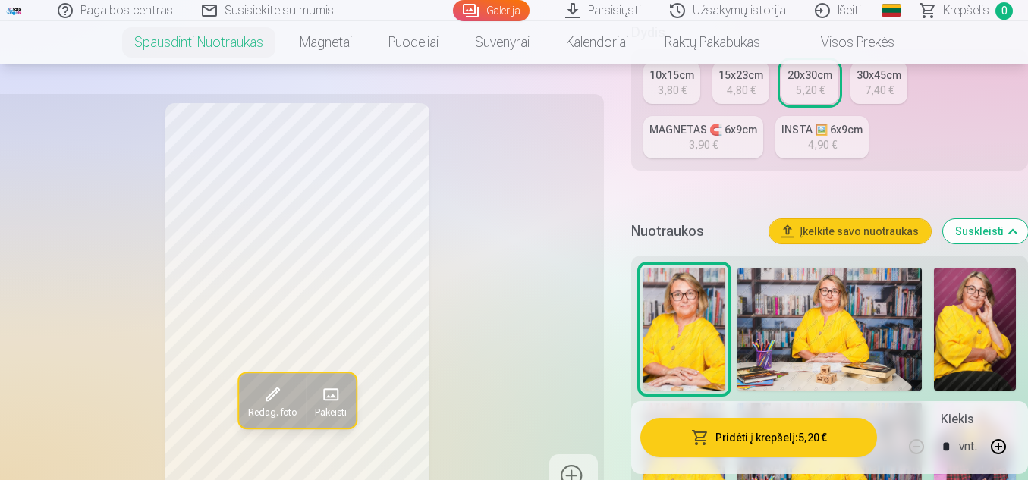
click at [838, 349] on img at bounding box center [829, 329] width 184 height 123
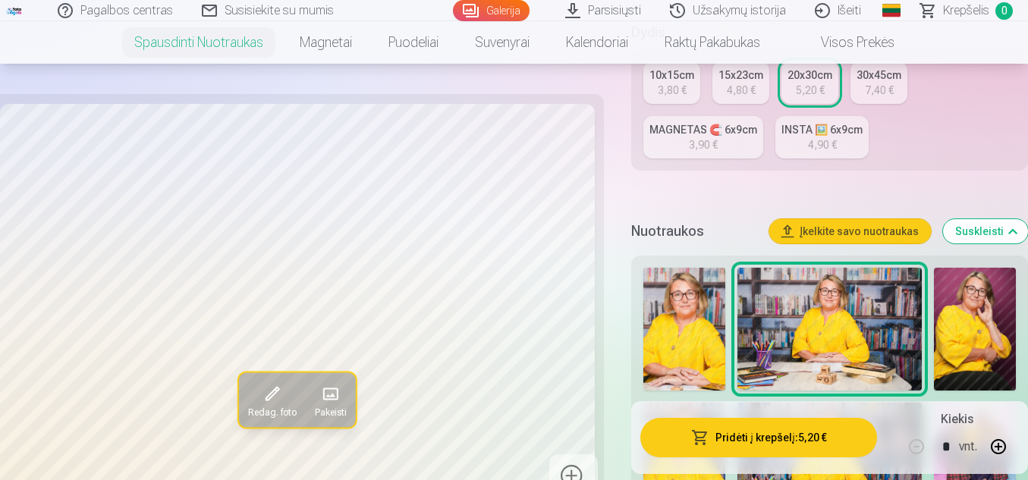
click at [1001, 327] on img at bounding box center [975, 329] width 82 height 123
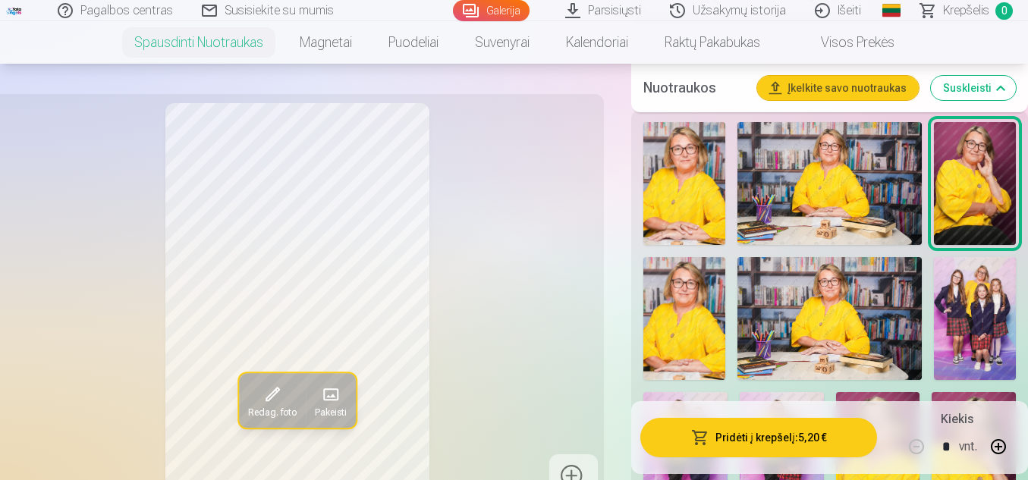
scroll to position [583, 0]
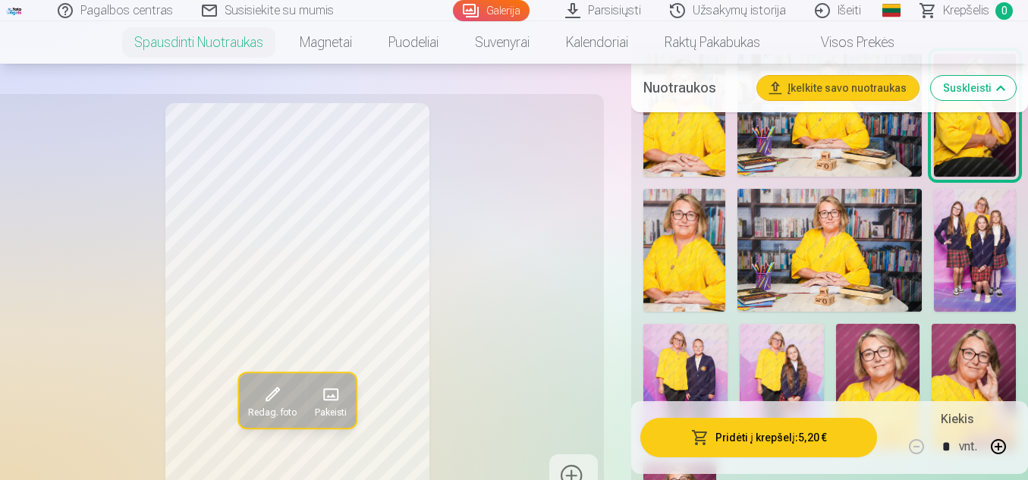
click at [656, 271] on img at bounding box center [684, 250] width 82 height 123
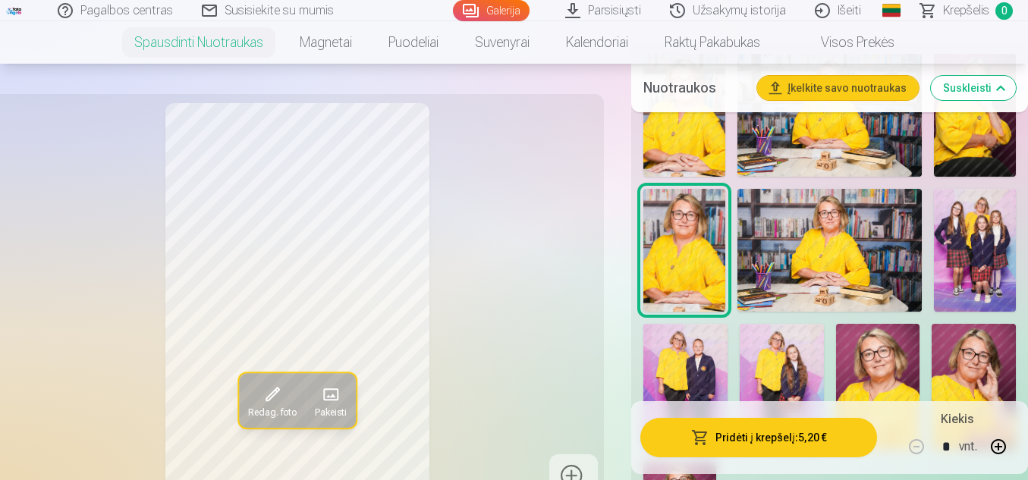
click at [816, 271] on img at bounding box center [829, 250] width 184 height 123
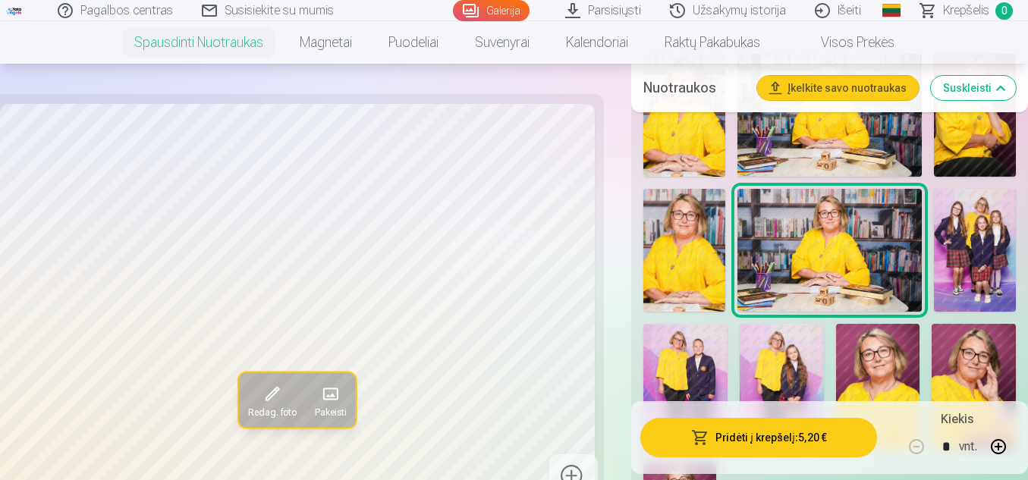
click at [979, 252] on img at bounding box center [975, 250] width 82 height 123
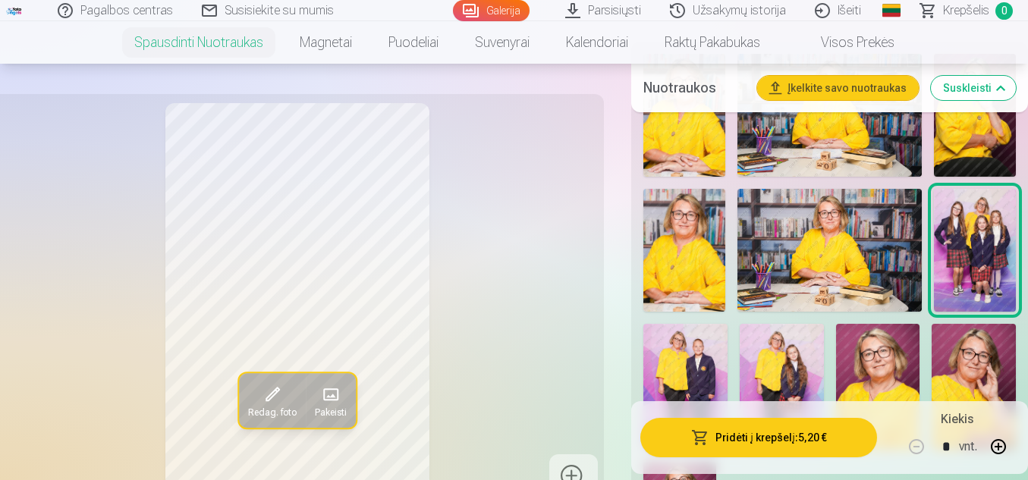
click at [714, 357] on img at bounding box center [685, 387] width 84 height 126
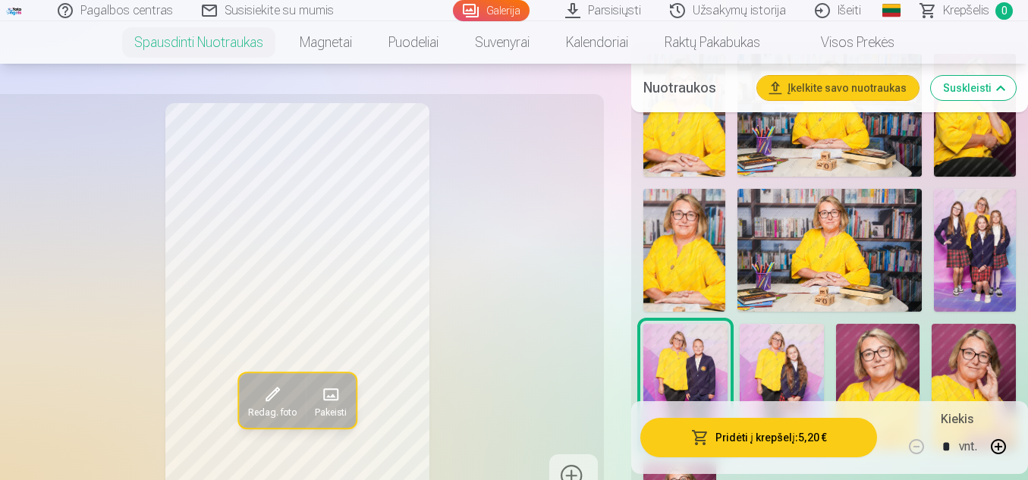
click at [789, 358] on img at bounding box center [782, 387] width 84 height 126
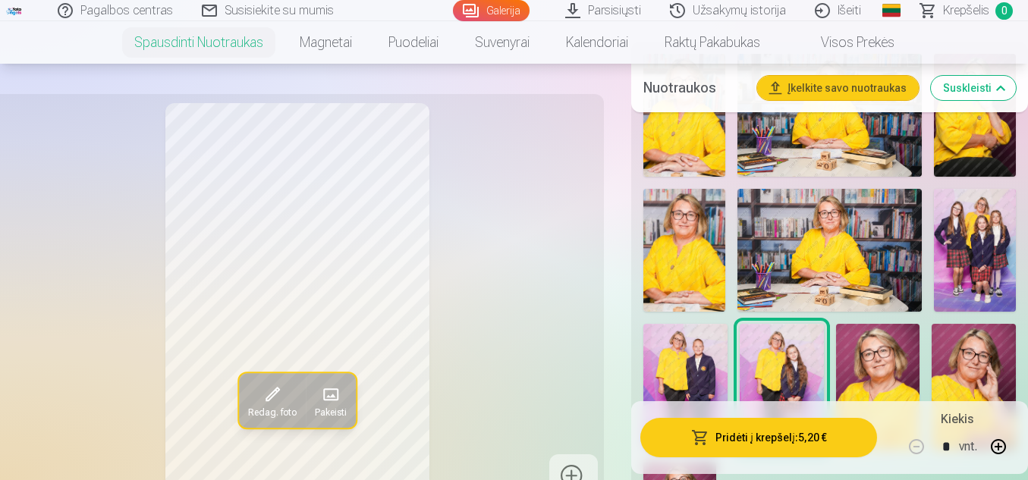
click at [855, 363] on img at bounding box center [878, 387] width 84 height 126
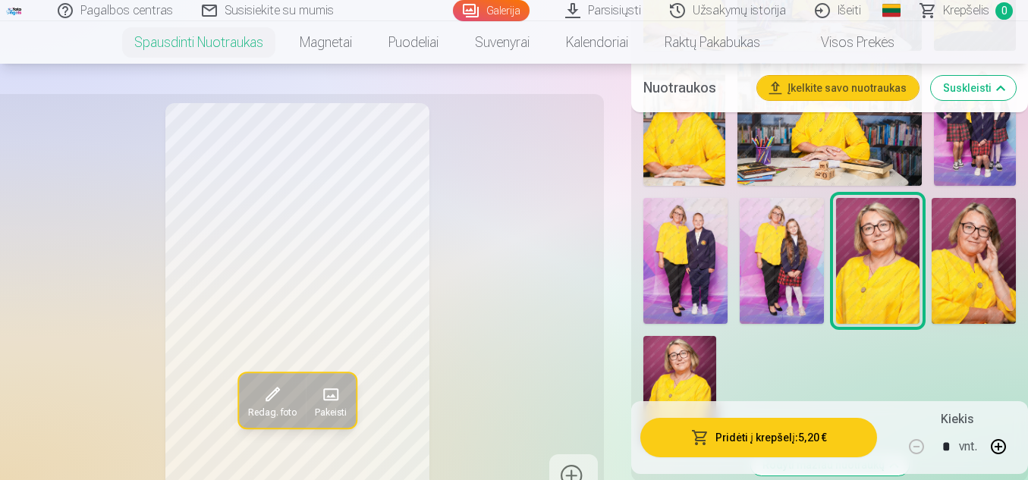
scroll to position [768, 0]
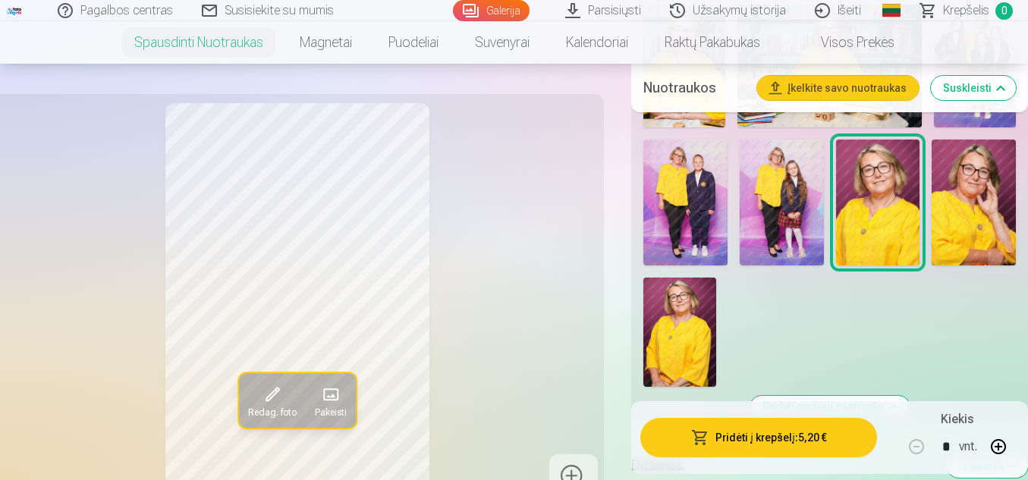
click at [984, 203] on img at bounding box center [974, 203] width 84 height 126
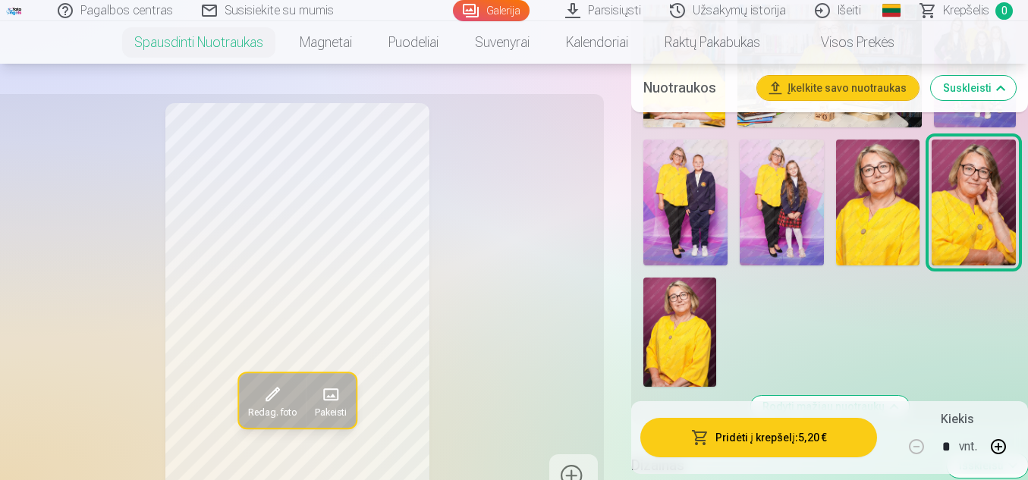
click at [668, 358] on img at bounding box center [679, 332] width 73 height 109
